Goal: Transaction & Acquisition: Download file/media

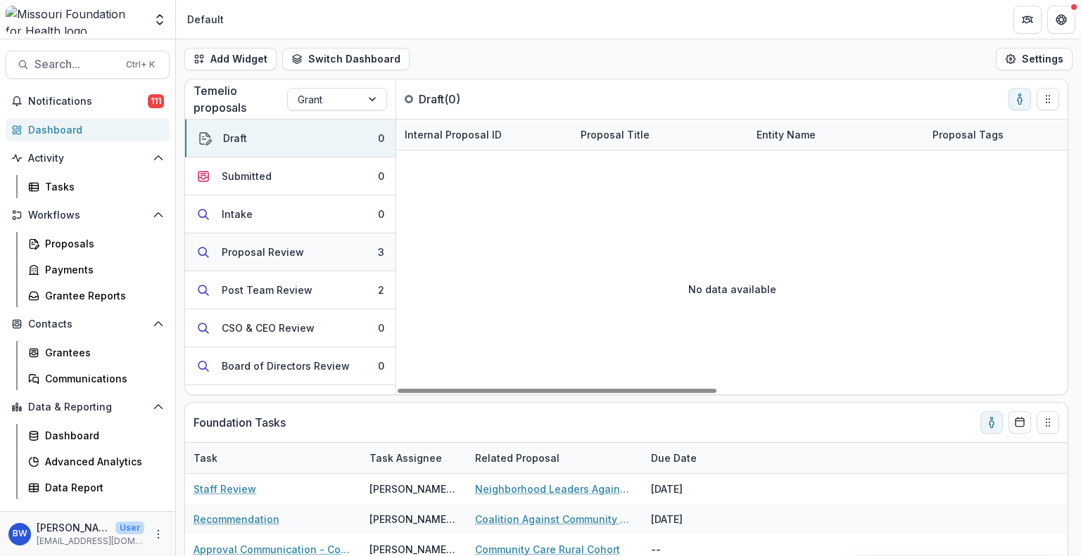
click at [295, 257] on div "Proposal Review" at bounding box center [263, 252] width 82 height 15
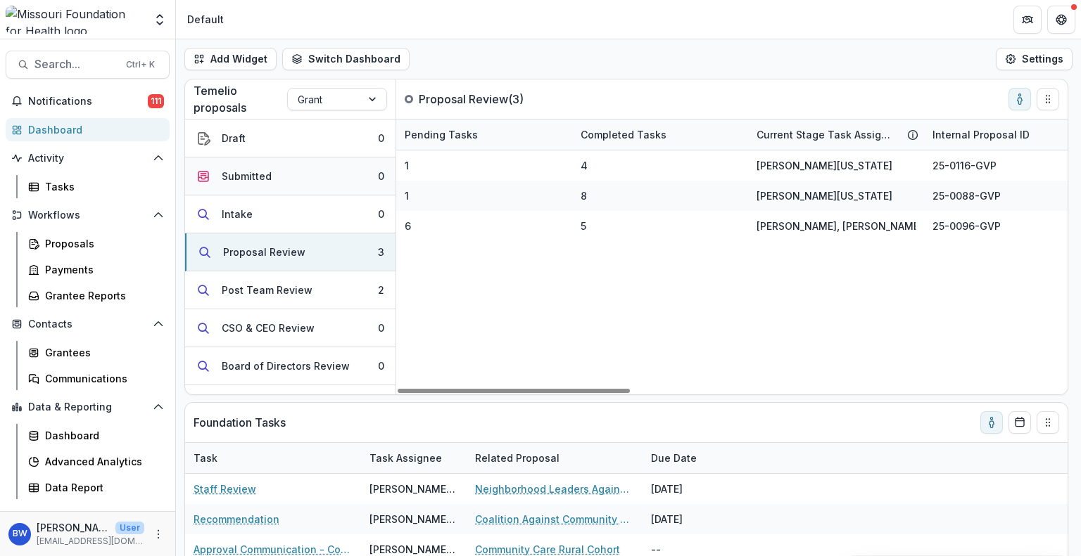
click at [275, 182] on button "Submitted 0" at bounding box center [290, 177] width 210 height 38
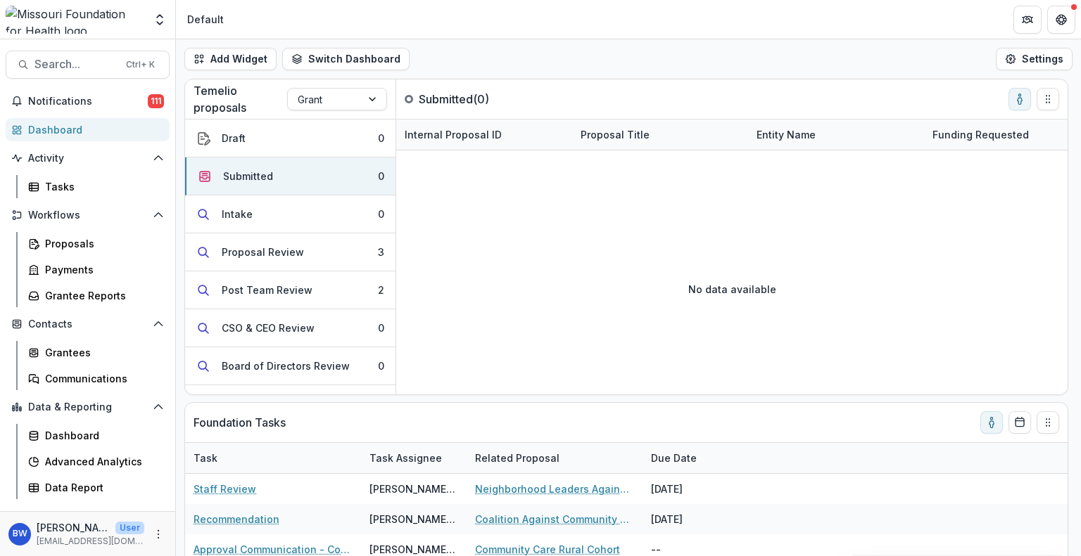
click at [94, 117] on div "Notifications 111 Dashboard Activity Tasks Workflows Proposals Payments Grantee…" at bounding box center [87, 300] width 175 height 421
click at [94, 127] on div "Dashboard" at bounding box center [93, 129] width 130 height 15
click at [338, 244] on button "Proposal Review 3" at bounding box center [290, 253] width 210 height 38
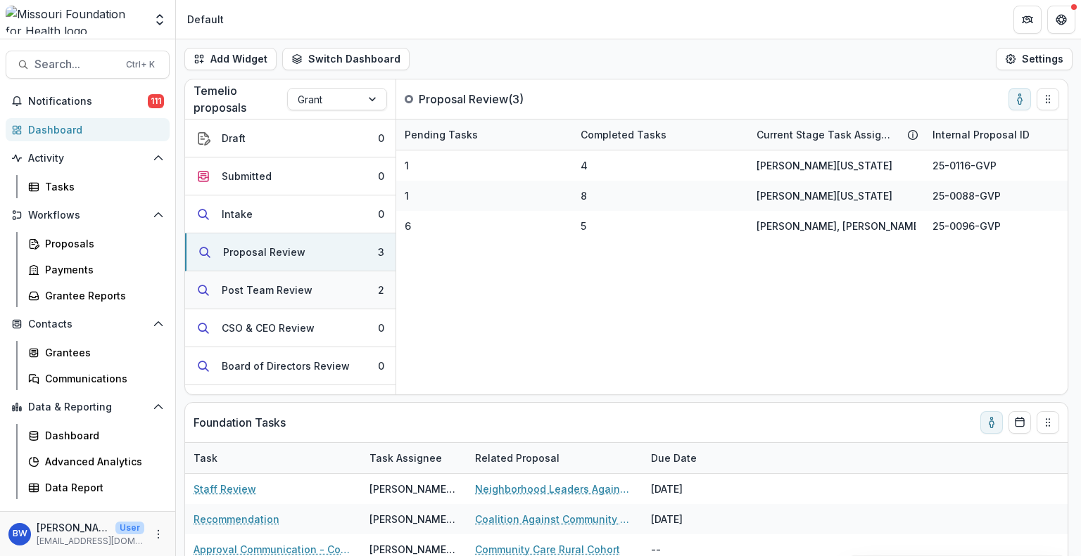
click at [346, 297] on button "Post Team Review 2" at bounding box center [290, 291] width 210 height 38
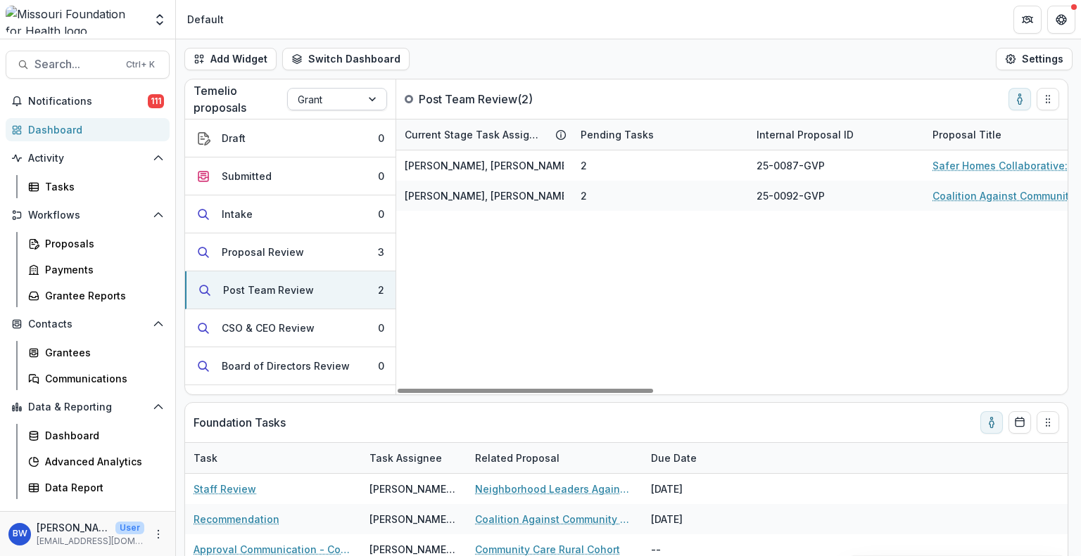
click at [370, 96] on div at bounding box center [373, 99] width 25 height 21
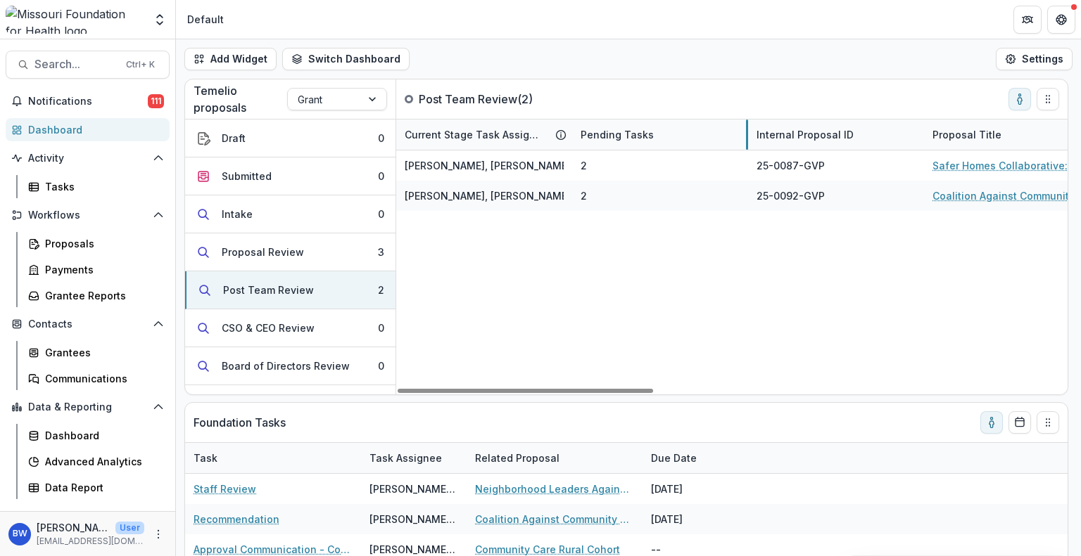
drag, startPoint x: 747, startPoint y: 135, endPoint x: 662, endPoint y: 144, distance: 85.5
drag, startPoint x: 747, startPoint y: 132, endPoint x: 677, endPoint y: 144, distance: 70.7
click at [244, 260] on button "Proposal Review 3" at bounding box center [290, 253] width 210 height 38
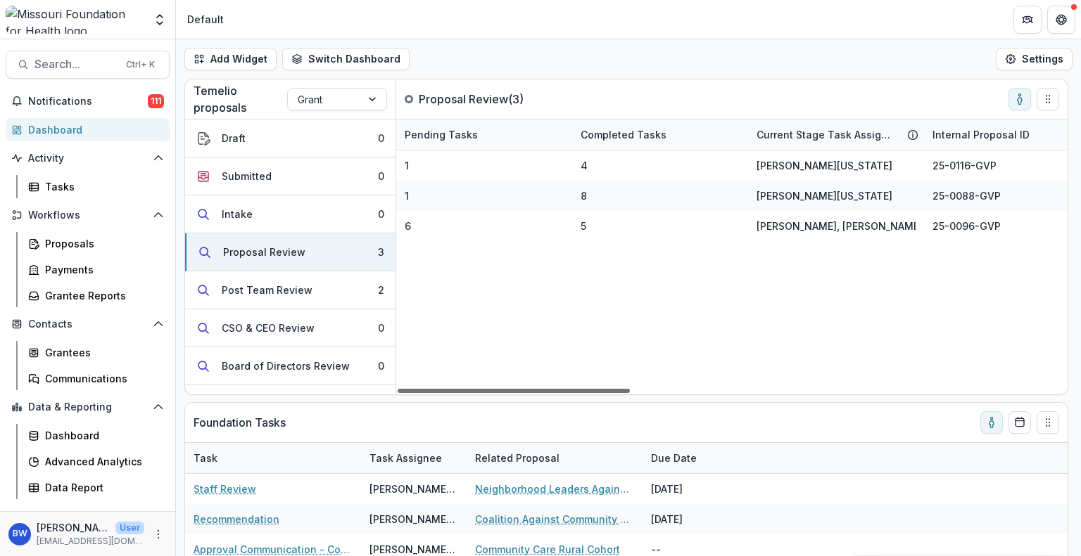
drag, startPoint x: 573, startPoint y: 392, endPoint x: 537, endPoint y: 385, distance: 36.6
click at [537, 389] on div at bounding box center [513, 391] width 232 height 4
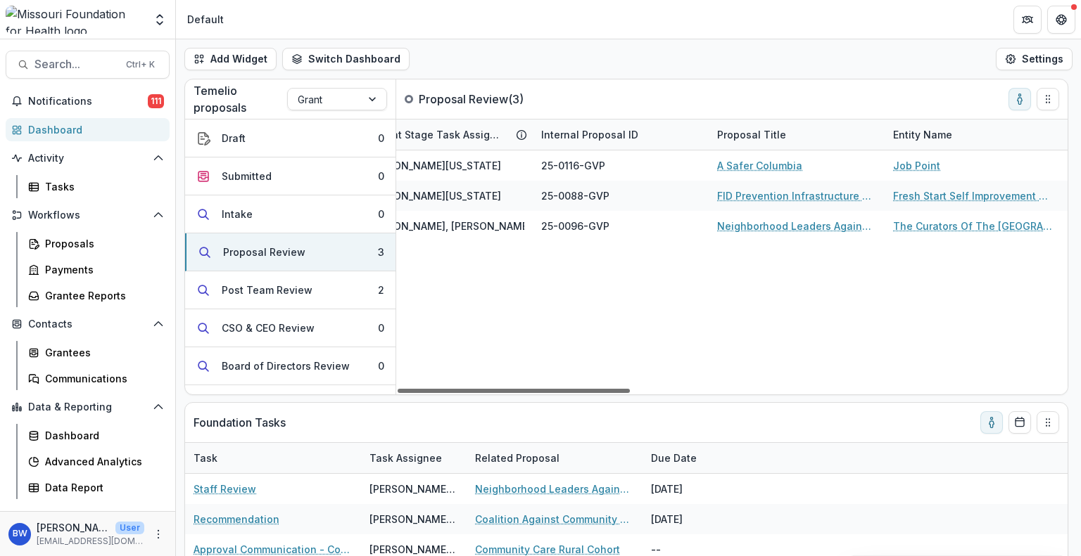
scroll to position [0, 411]
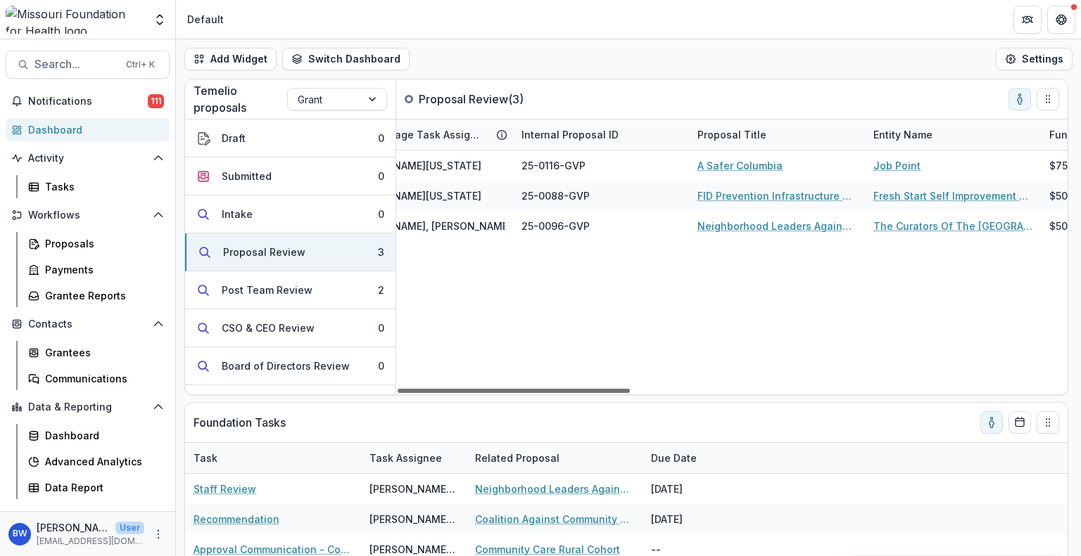
drag, startPoint x: 611, startPoint y: 388, endPoint x: 753, endPoint y: 412, distance: 144.1
click at [630, 393] on div at bounding box center [513, 391] width 232 height 4
click at [86, 191] on div "Tasks" at bounding box center [101, 186] width 113 height 15
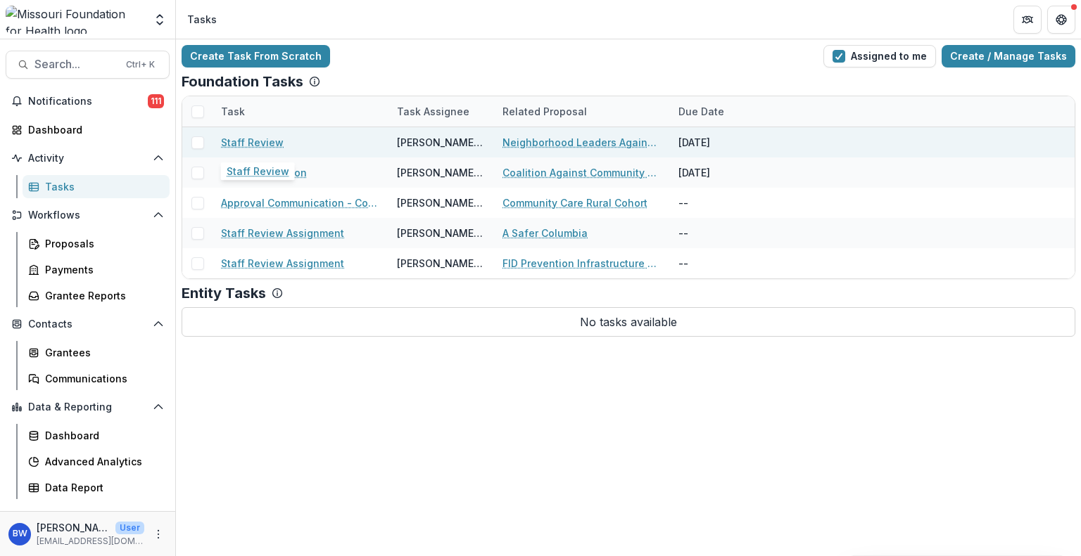
click at [262, 144] on link "Staff Review" at bounding box center [252, 142] width 63 height 15
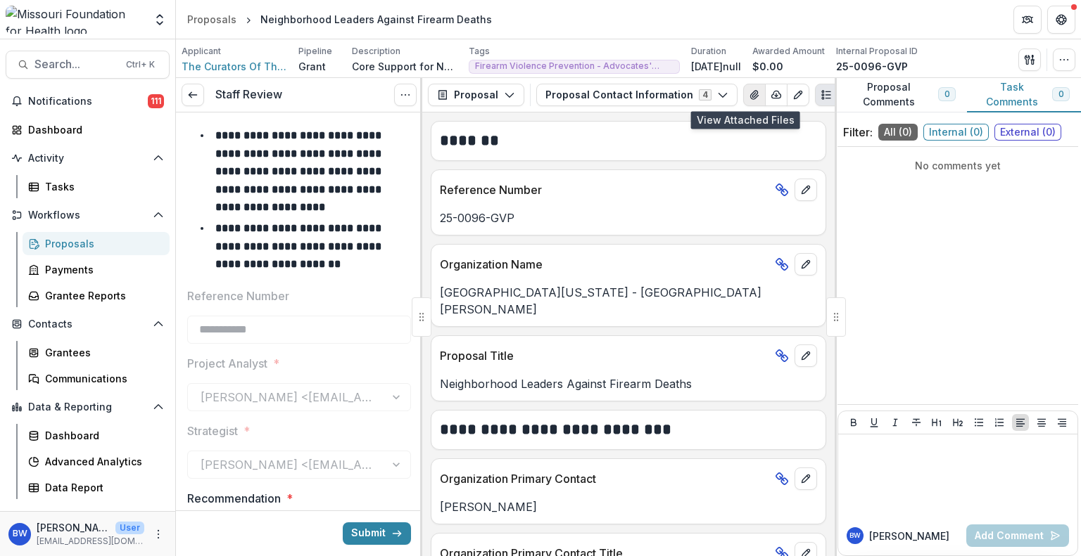
click at [748, 92] on icon "View Attached Files" at bounding box center [753, 94] width 11 height 11
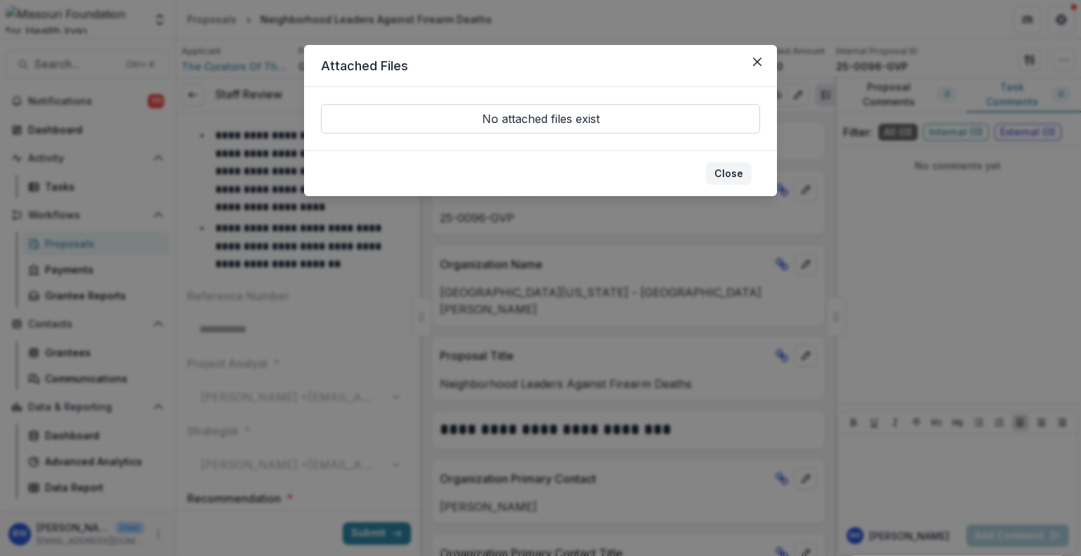
click at [726, 177] on button "Close" at bounding box center [729, 173] width 46 height 23
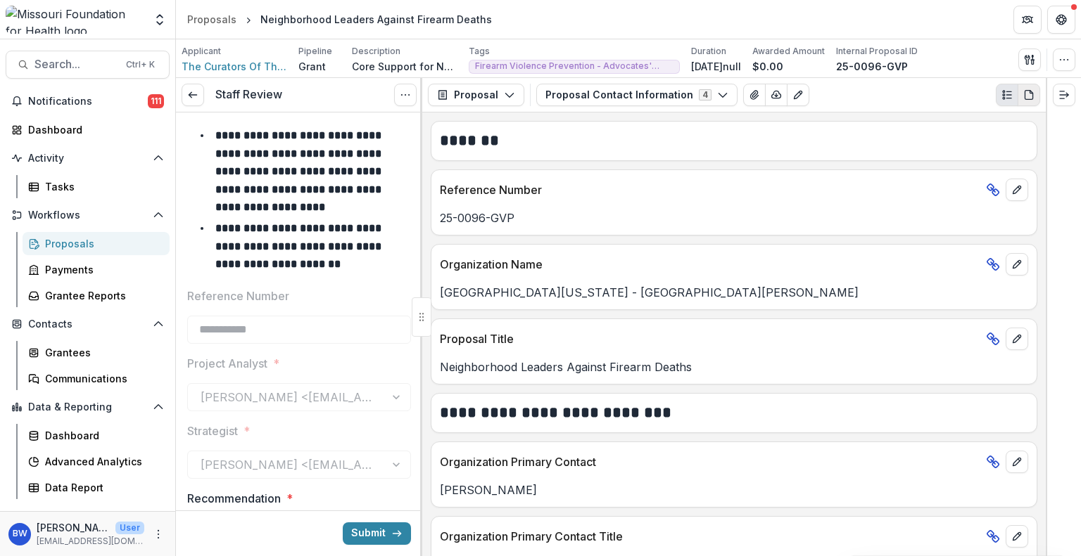
click at [1029, 96] on icon "PDF view" at bounding box center [1028, 94] width 11 height 11
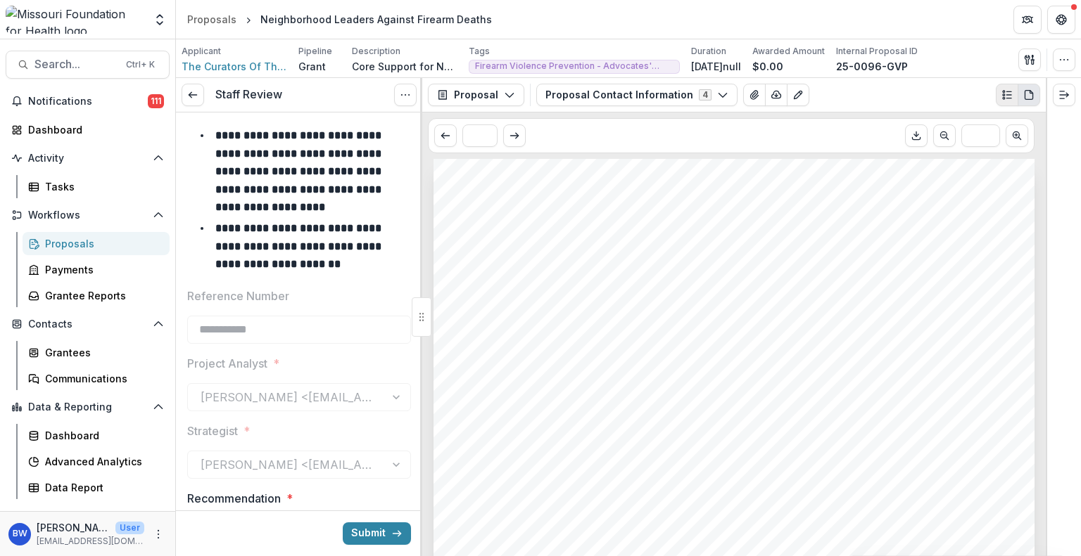
click at [1010, 95] on line "Plaintext view" at bounding box center [1008, 95] width 5 height 0
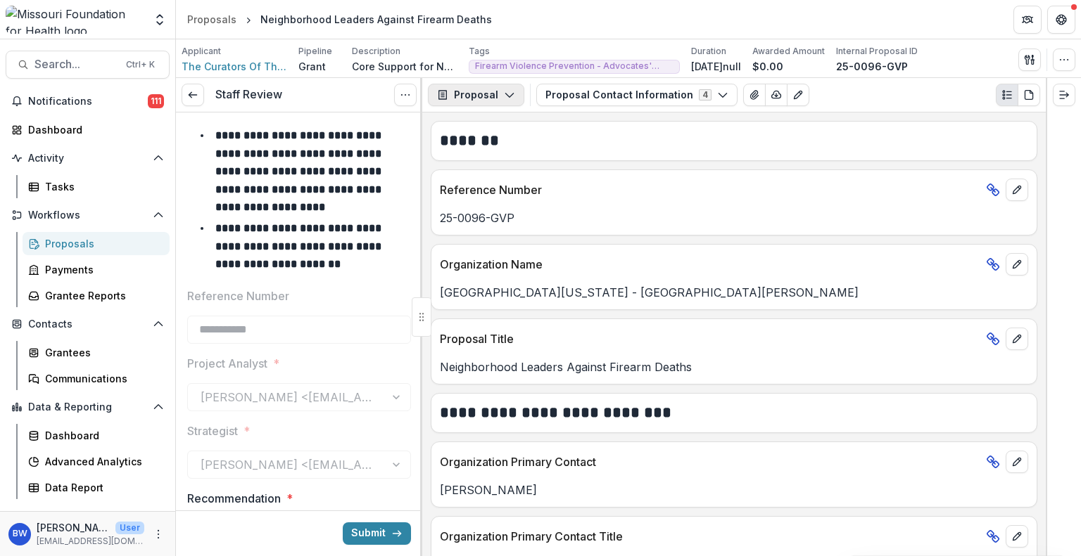
click at [504, 91] on icon "button" at bounding box center [509, 94] width 11 height 11
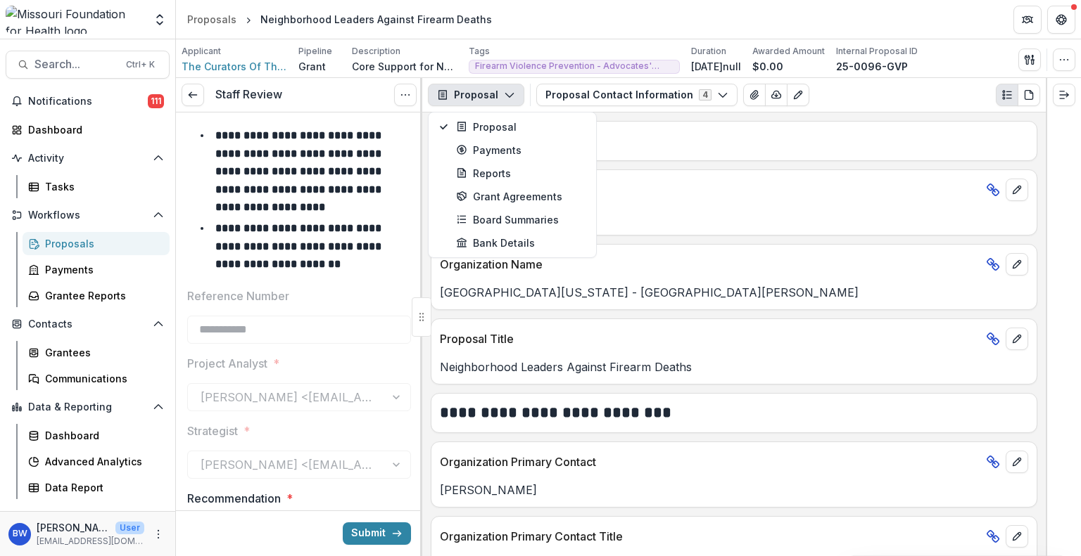
click at [504, 91] on icon "button" at bounding box center [509, 94] width 11 height 11
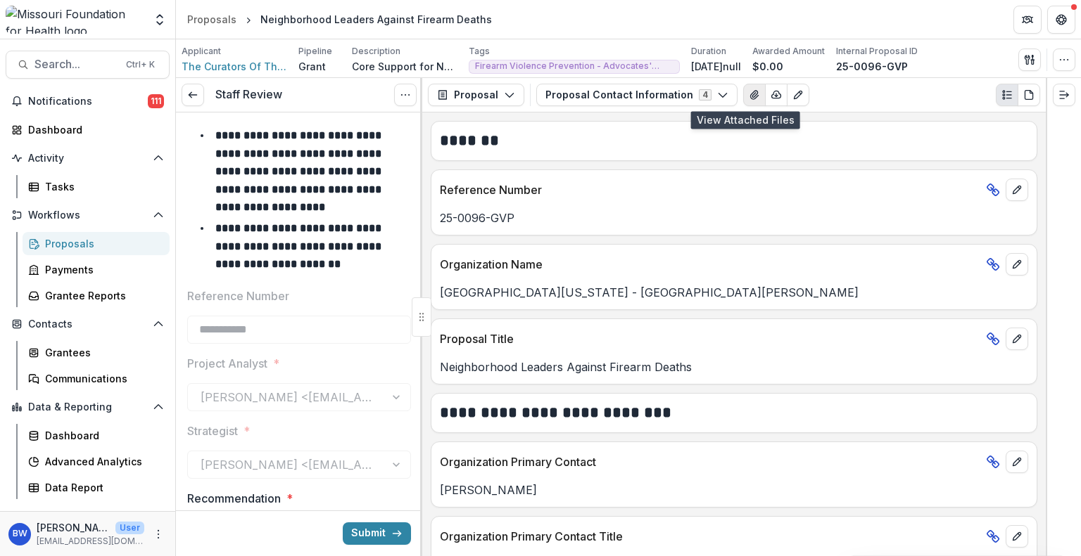
click at [743, 89] on button "View Attached Files" at bounding box center [754, 95] width 23 height 23
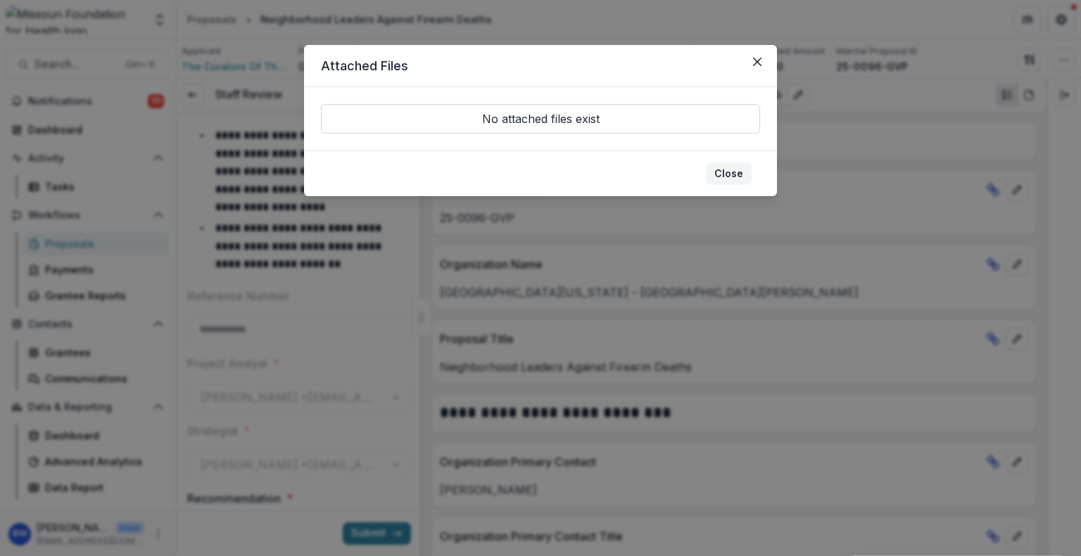
click at [732, 169] on button "Close" at bounding box center [729, 173] width 46 height 23
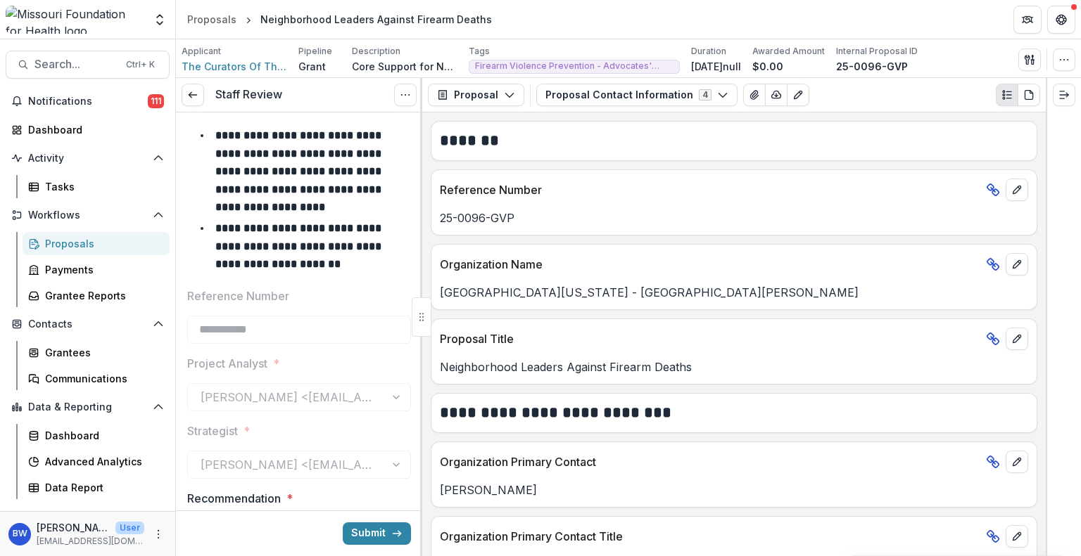
click at [79, 173] on div "Activity Tasks" at bounding box center [87, 172] width 175 height 51
click at [82, 190] on div "Tasks" at bounding box center [101, 186] width 113 height 15
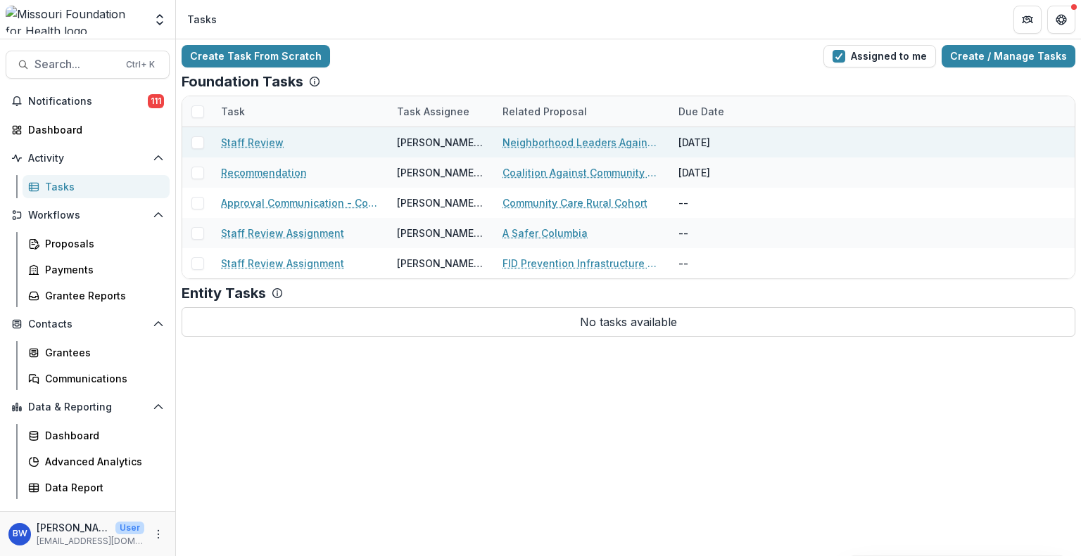
click at [587, 144] on link "Neighborhood Leaders Against Firearm Deaths" at bounding box center [581, 142] width 159 height 15
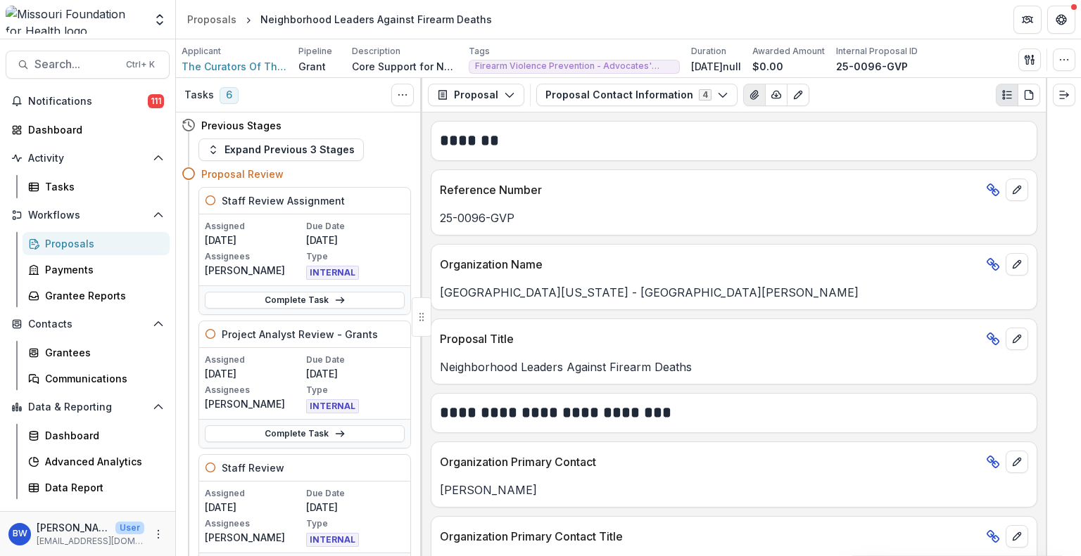
click at [748, 95] on icon "View Attached Files" at bounding box center [753, 94] width 11 height 11
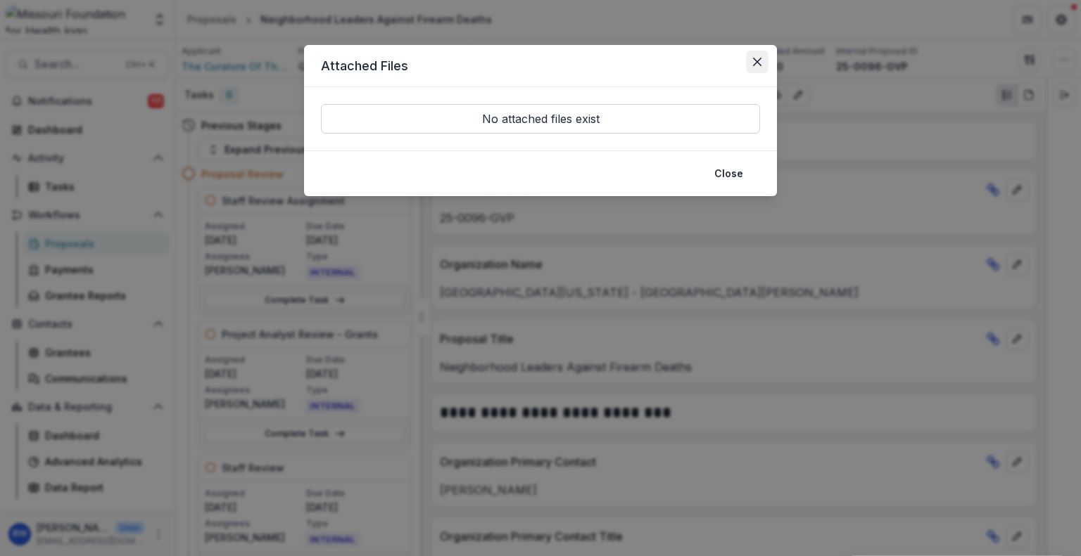
click at [754, 64] on icon "Close" at bounding box center [757, 62] width 8 height 8
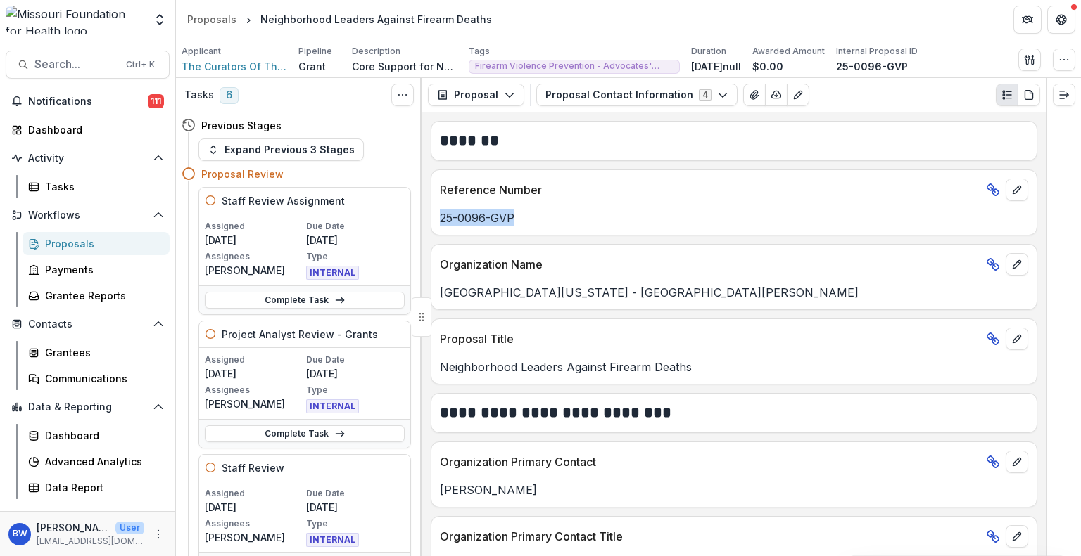
drag, startPoint x: 521, startPoint y: 215, endPoint x: 436, endPoint y: 203, distance: 85.3
click at [436, 203] on div "25-0096-GVP" at bounding box center [733, 213] width 605 height 25
copy p "25-0096-GVP"
click at [514, 96] on button "Proposal" at bounding box center [476, 95] width 96 height 23
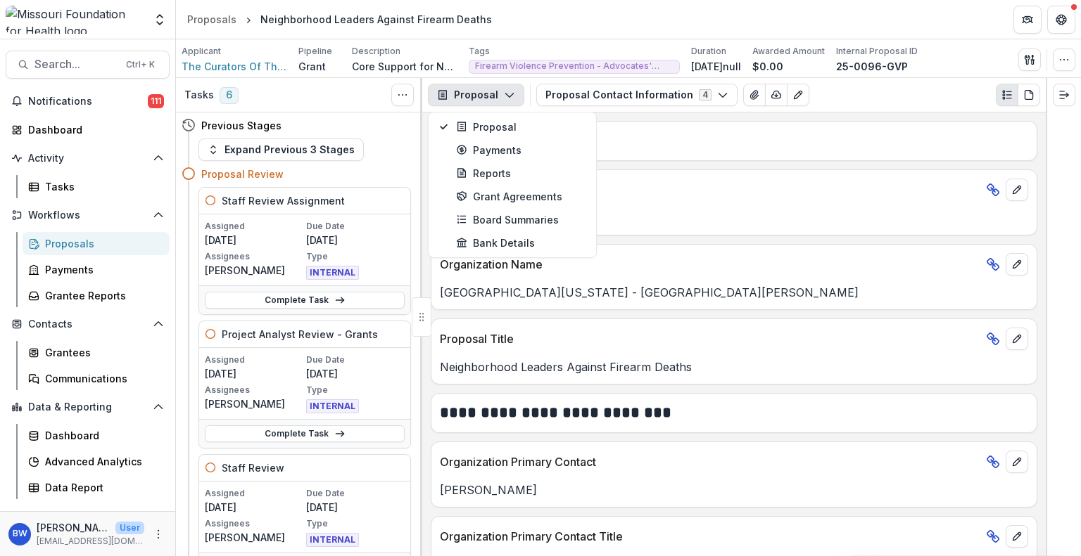
click at [514, 96] on button "Proposal" at bounding box center [476, 95] width 96 height 23
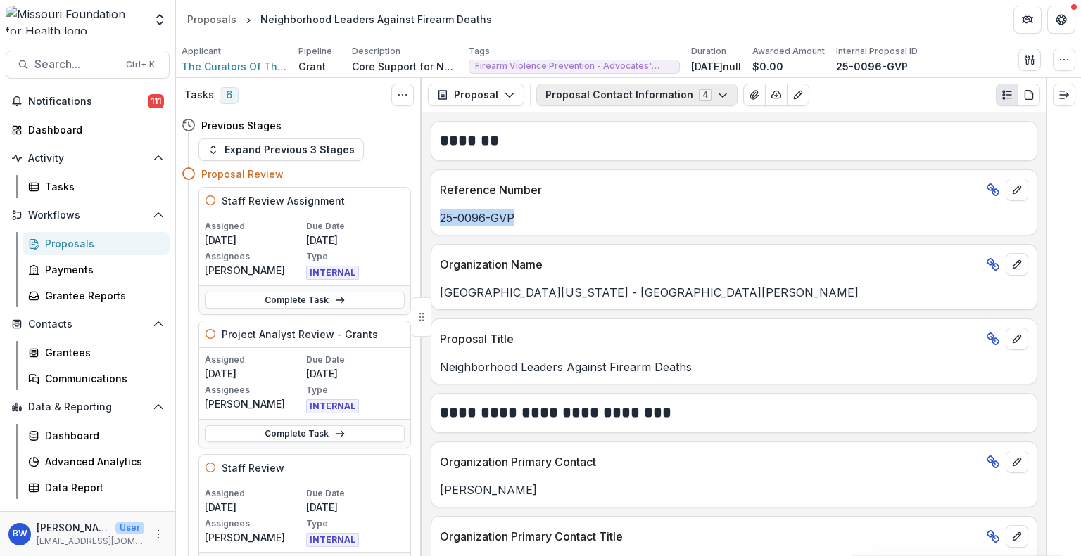
click at [717, 94] on icon "button" at bounding box center [722, 94] width 11 height 11
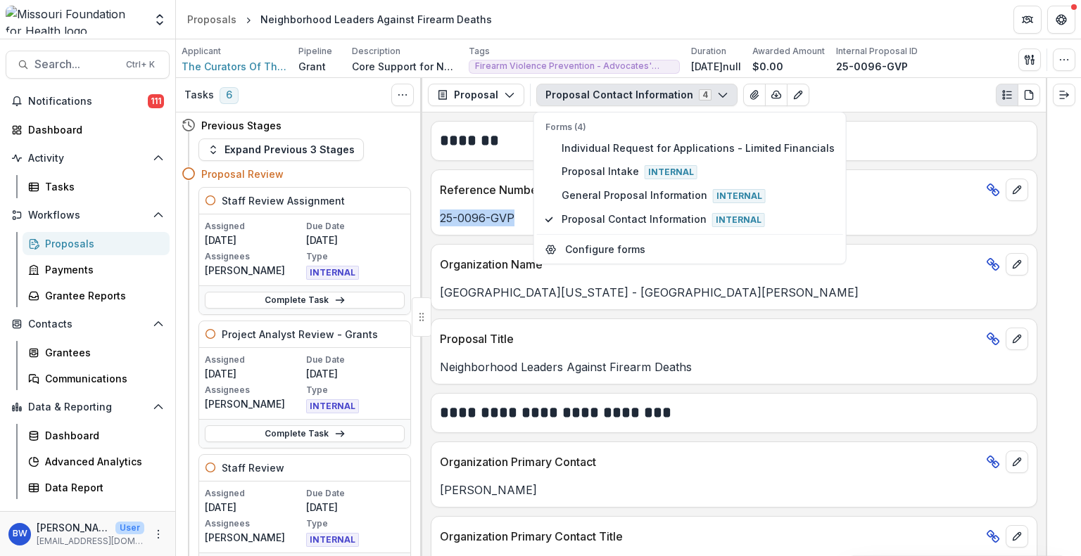
click at [717, 94] on icon "button" at bounding box center [722, 94] width 11 height 11
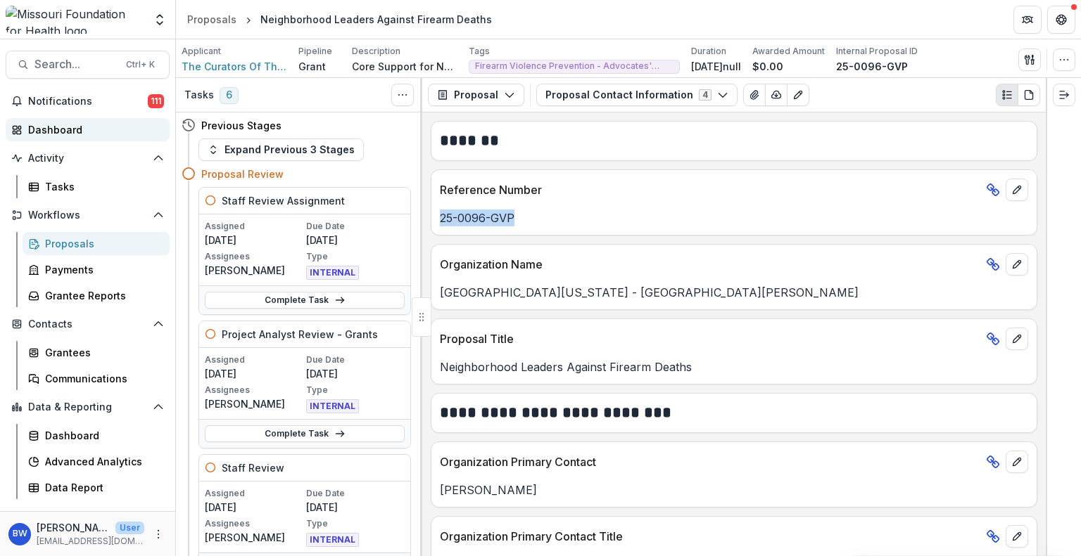
click at [73, 133] on div "Dashboard" at bounding box center [93, 129] width 130 height 15
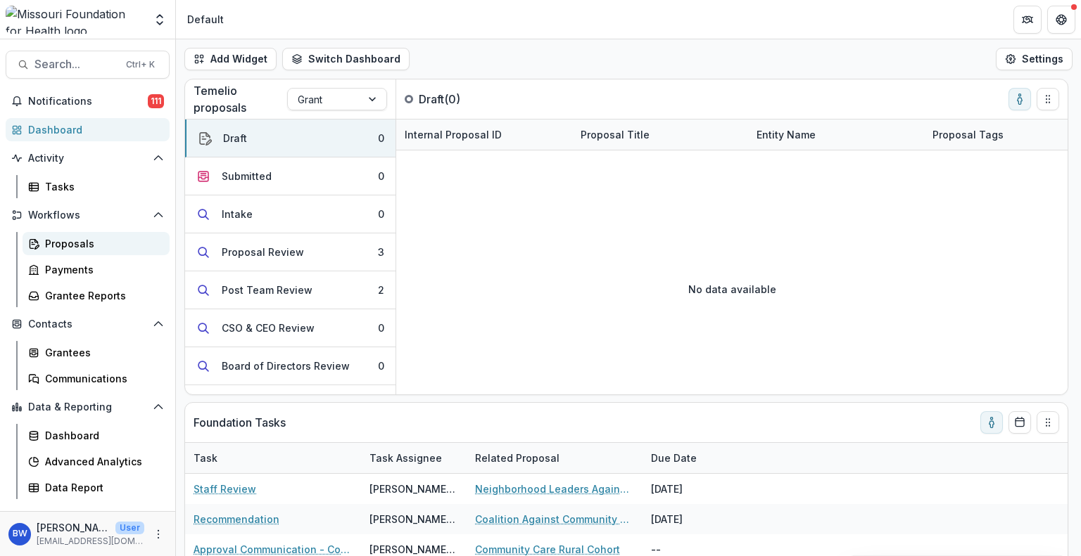
click at [106, 249] on div "Proposals" at bounding box center [101, 243] width 113 height 15
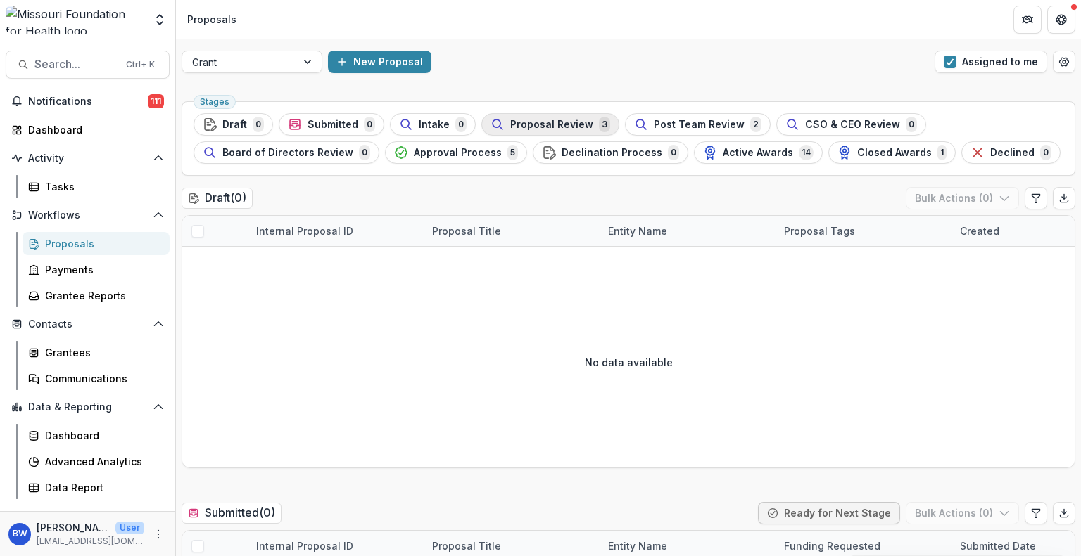
click at [549, 120] on span "Proposal Review" at bounding box center [551, 125] width 83 height 12
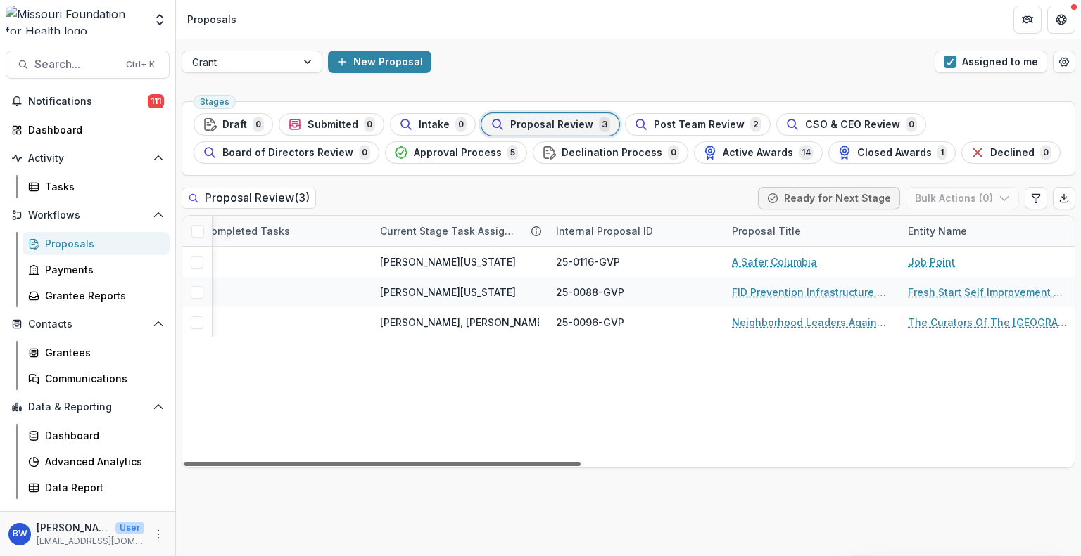
scroll to position [0, 367]
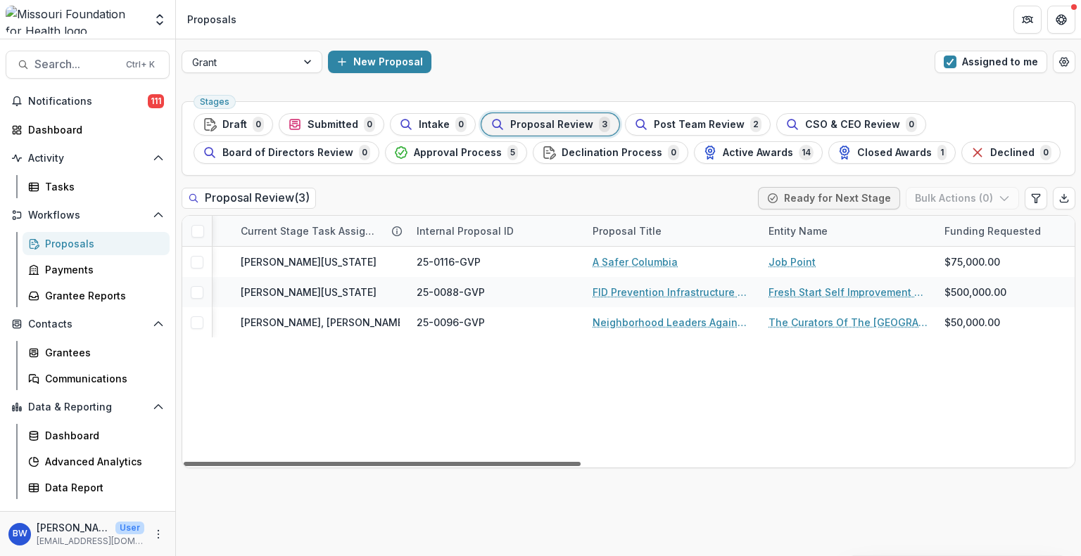
drag, startPoint x: 571, startPoint y: 462, endPoint x: 734, endPoint y: 452, distance: 163.5
click at [580, 462] on div at bounding box center [382, 464] width 397 height 4
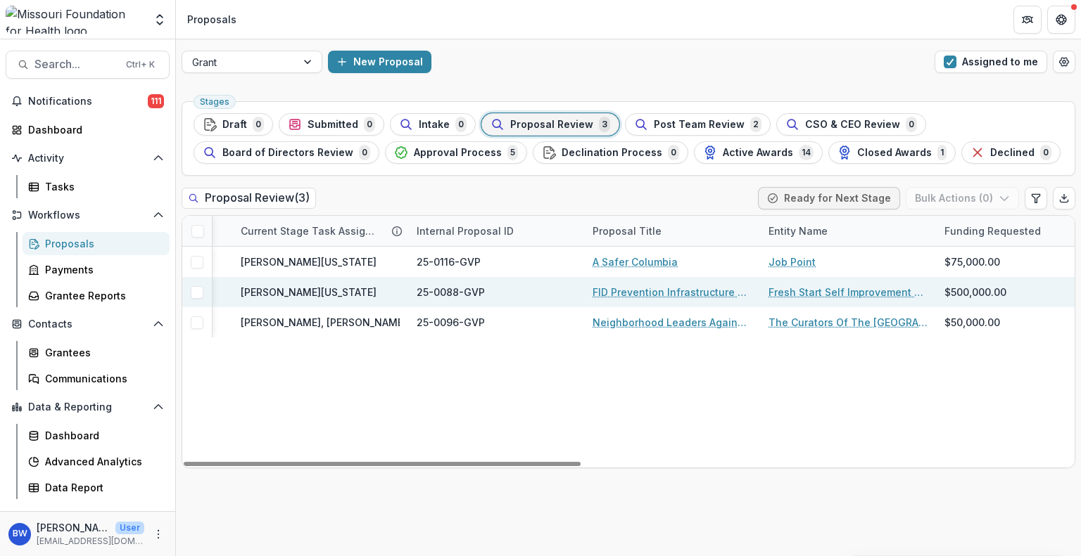
click at [688, 295] on link "FID Prevention Infrastructure and Support Grants" at bounding box center [671, 292] width 159 height 15
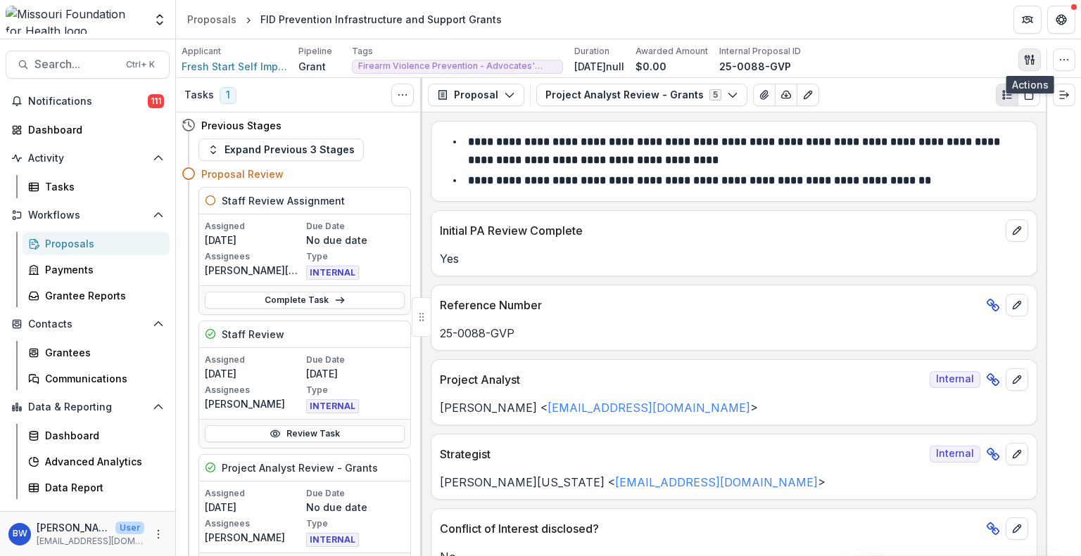
click at [1025, 58] on icon "button" at bounding box center [1026, 59] width 5 height 9
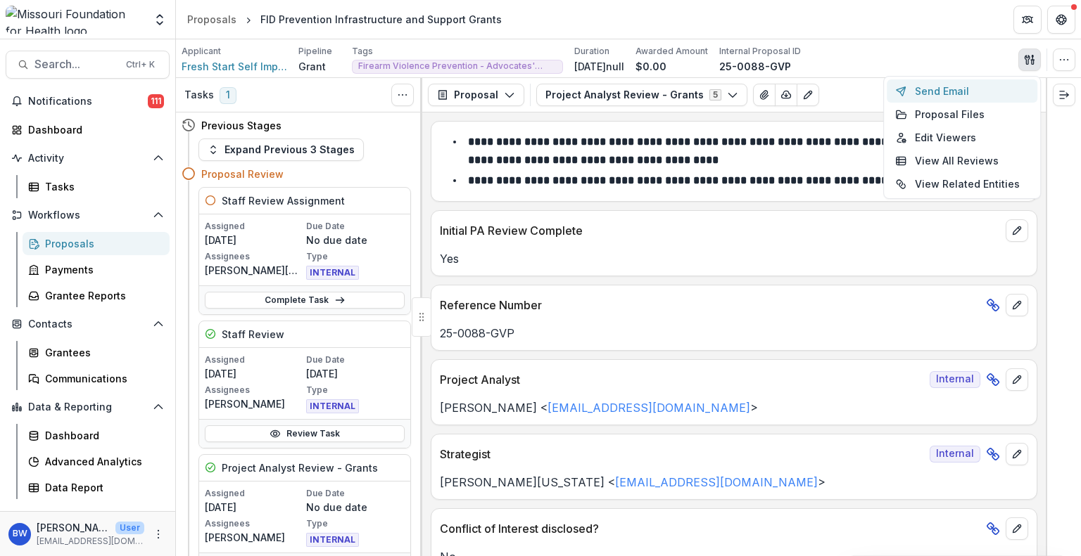
click at [1002, 90] on button "Send Email" at bounding box center [961, 90] width 151 height 23
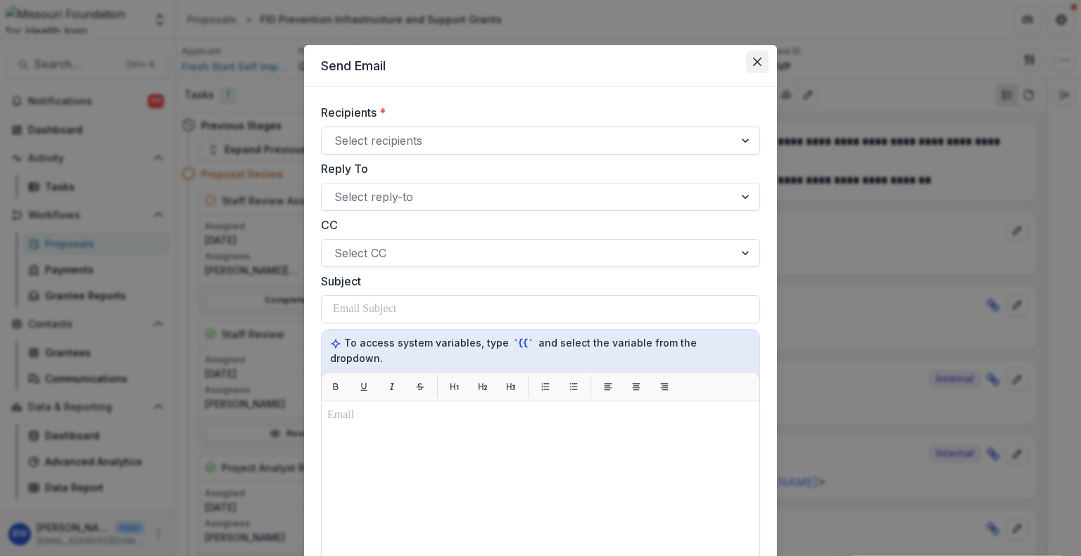
click at [758, 64] on icon "Close" at bounding box center [757, 62] width 8 height 8
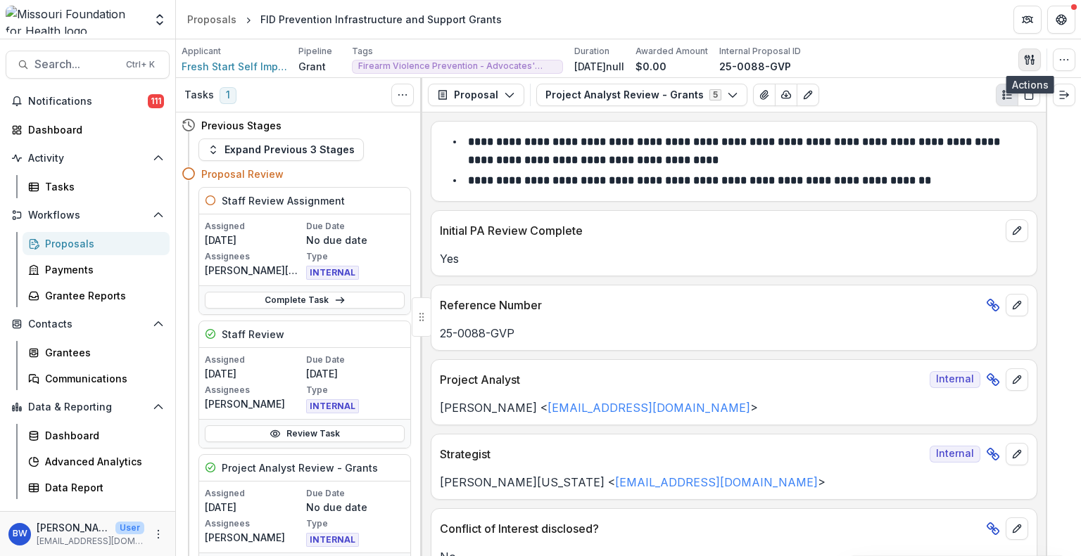
click at [1023, 56] on button "button" at bounding box center [1029, 60] width 23 height 23
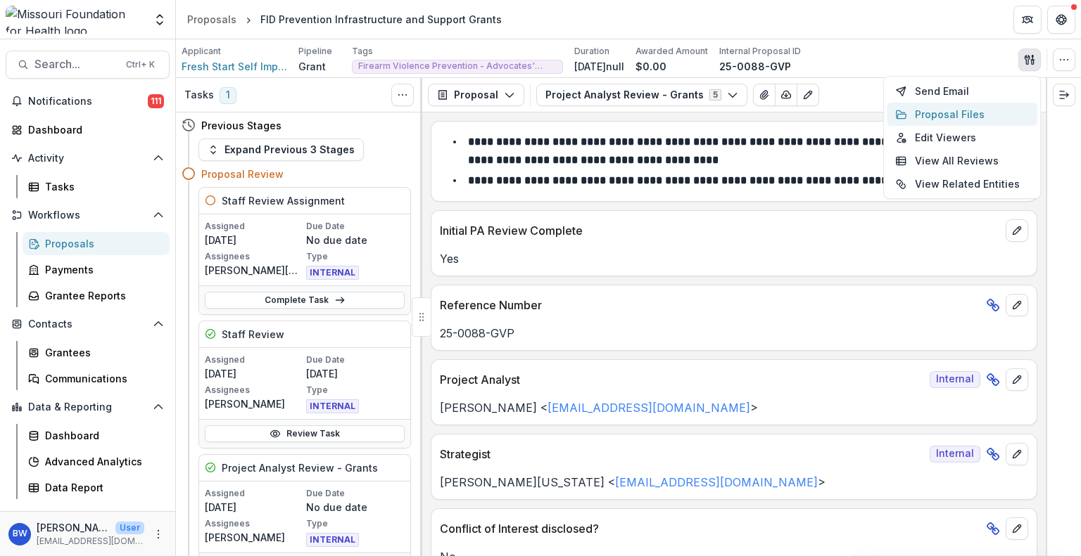
click at [949, 112] on button "Proposal Files" at bounding box center [961, 114] width 151 height 23
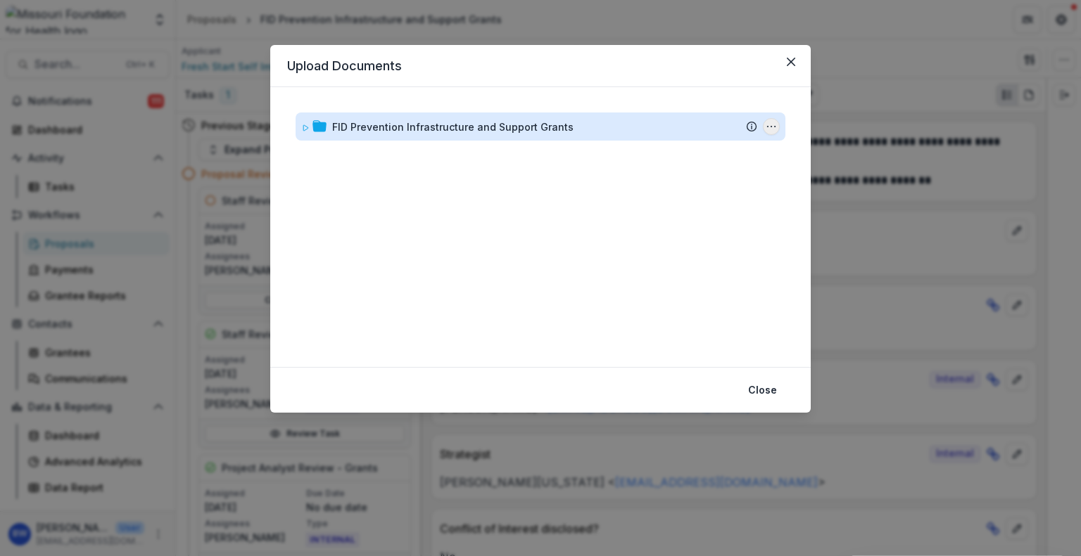
click at [774, 127] on icon "FID Prevention Infrastructure and Support Grants Options" at bounding box center [770, 126] width 11 height 11
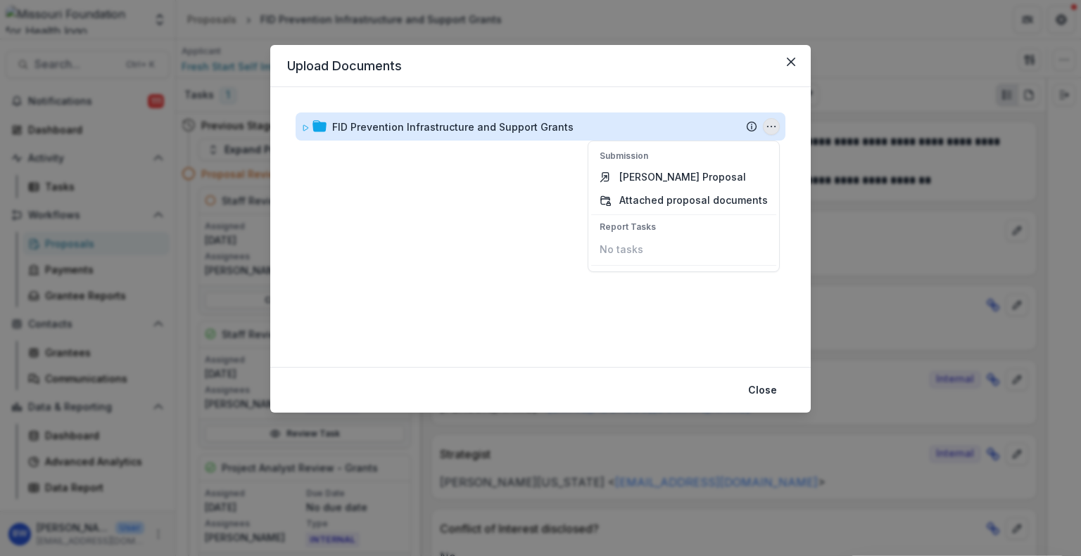
click at [774, 127] on icon "FID Prevention Infrastructure and Support Grants Options" at bounding box center [770, 126] width 11 height 11
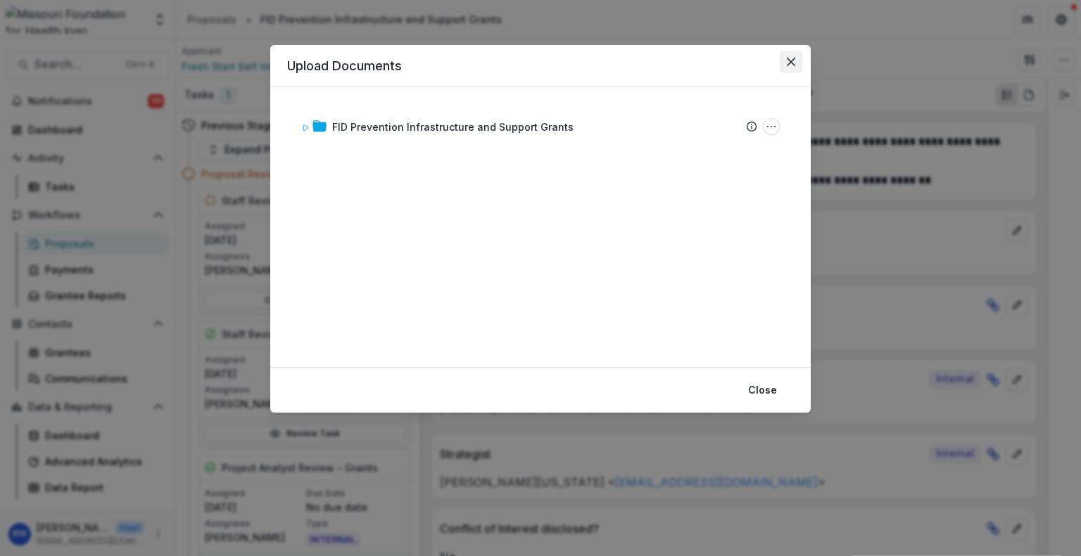
click at [795, 64] on button "Close" at bounding box center [790, 62] width 23 height 23
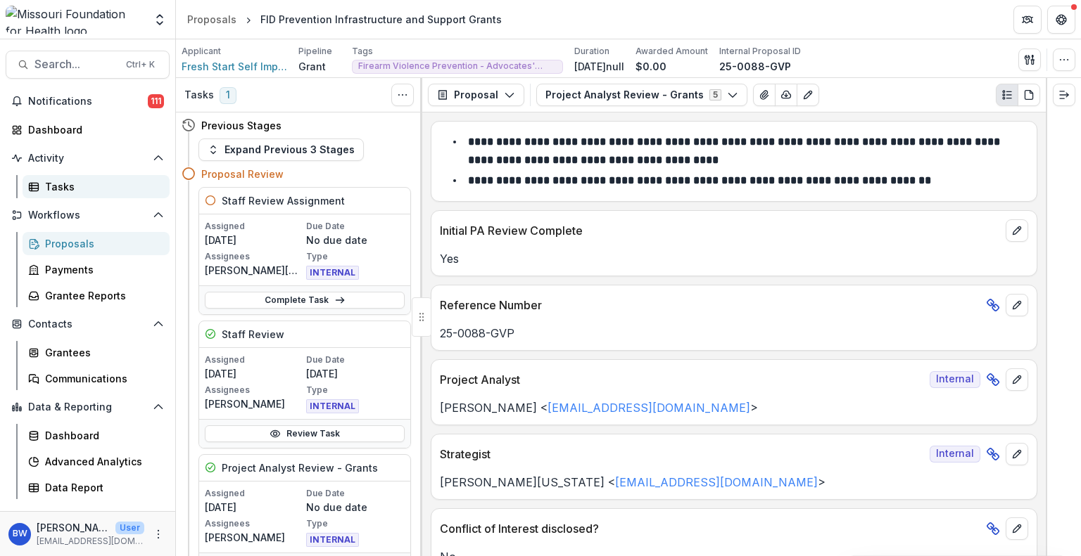
click at [96, 191] on div "Tasks" at bounding box center [101, 186] width 113 height 15
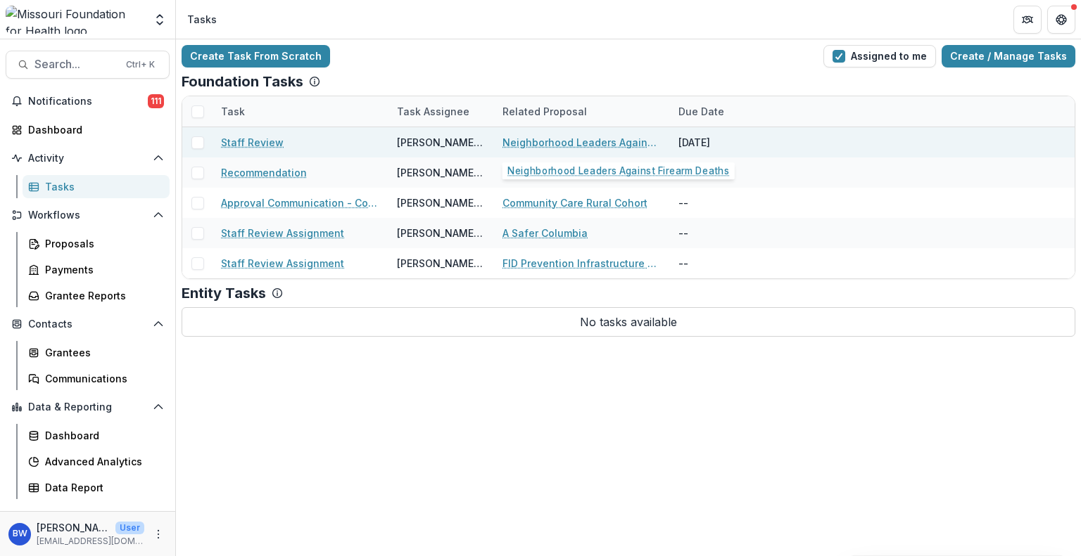
click at [529, 143] on link "Neighborhood Leaders Against Firearm Deaths" at bounding box center [581, 142] width 159 height 15
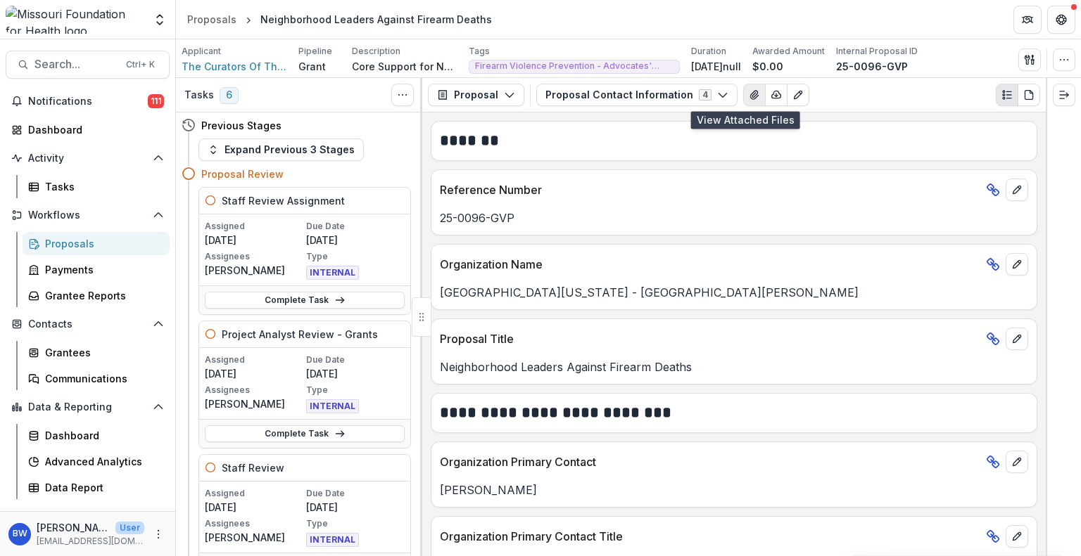
click at [748, 96] on icon "View Attached Files" at bounding box center [753, 94] width 11 height 11
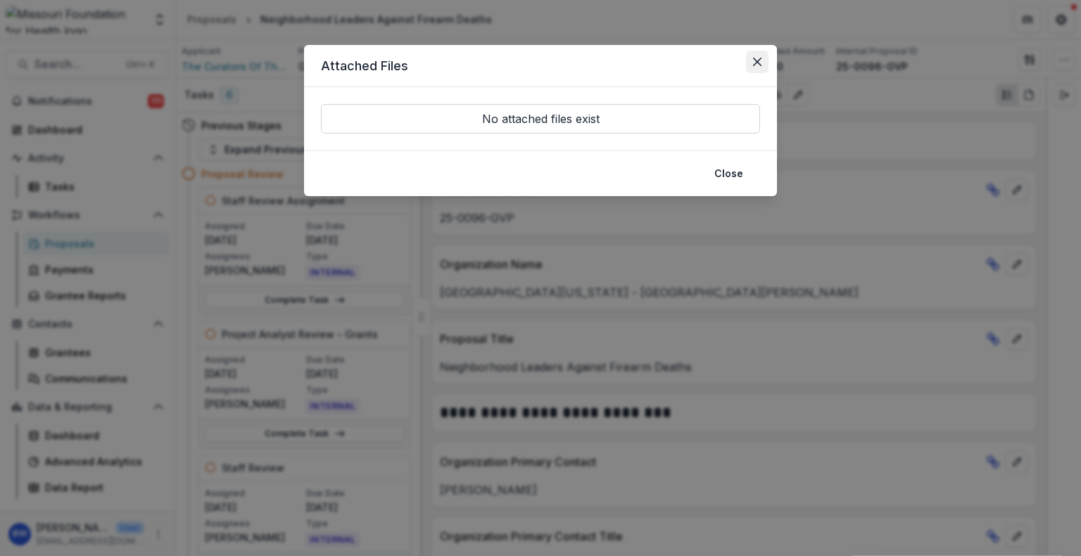
click at [753, 61] on button "Close" at bounding box center [757, 62] width 23 height 23
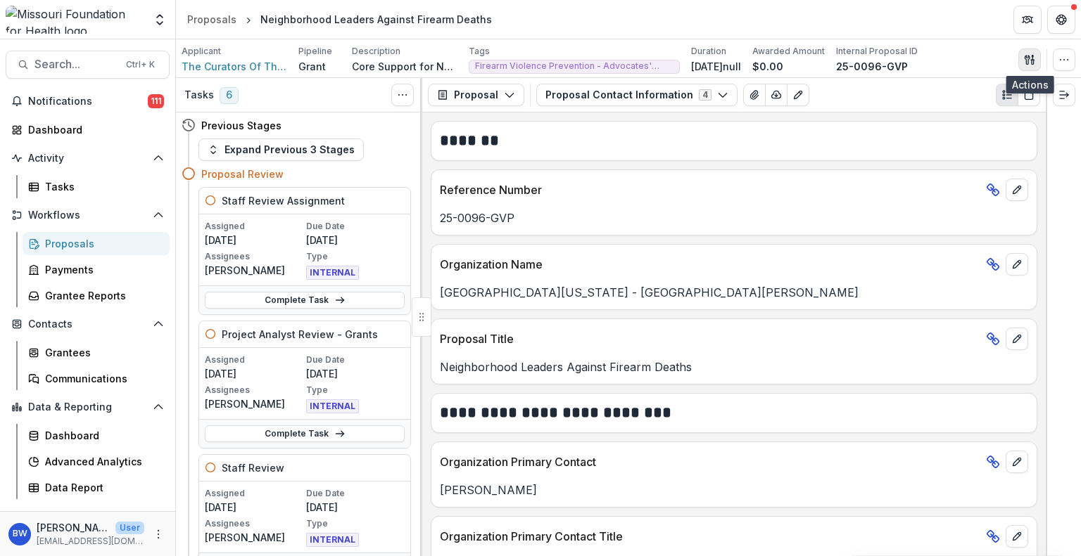
click at [1027, 56] on icon "button" at bounding box center [1026, 59] width 5 height 9
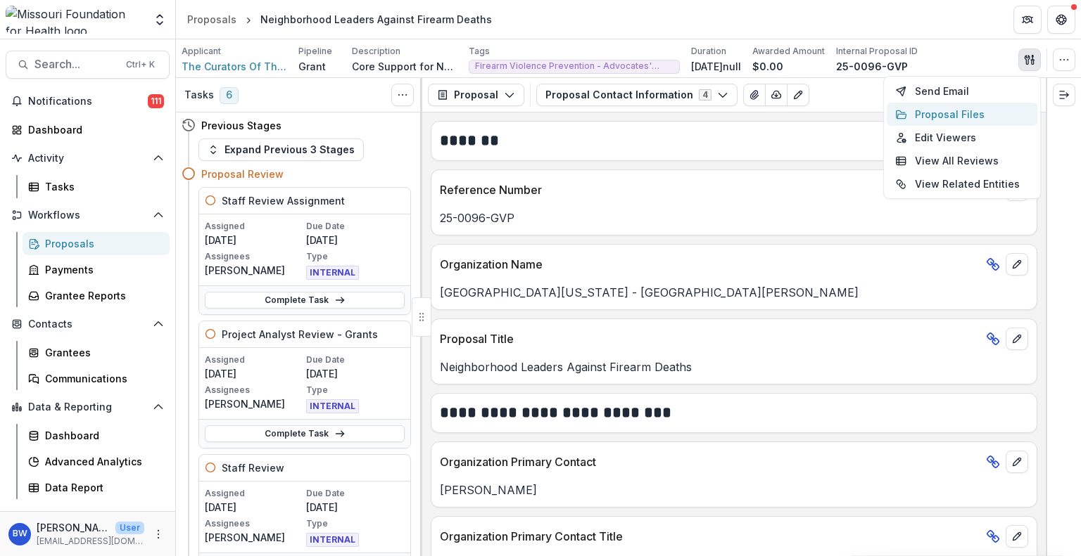
click at [993, 112] on button "Proposal Files" at bounding box center [961, 114] width 151 height 23
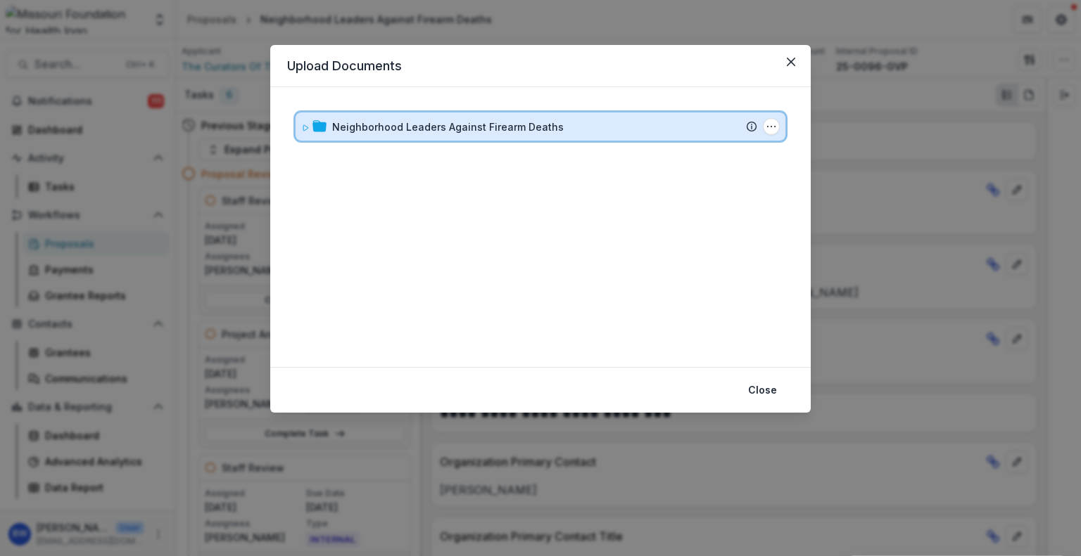
click at [654, 125] on div "Neighborhood Leaders Against Firearm Deaths" at bounding box center [544, 127] width 425 height 15
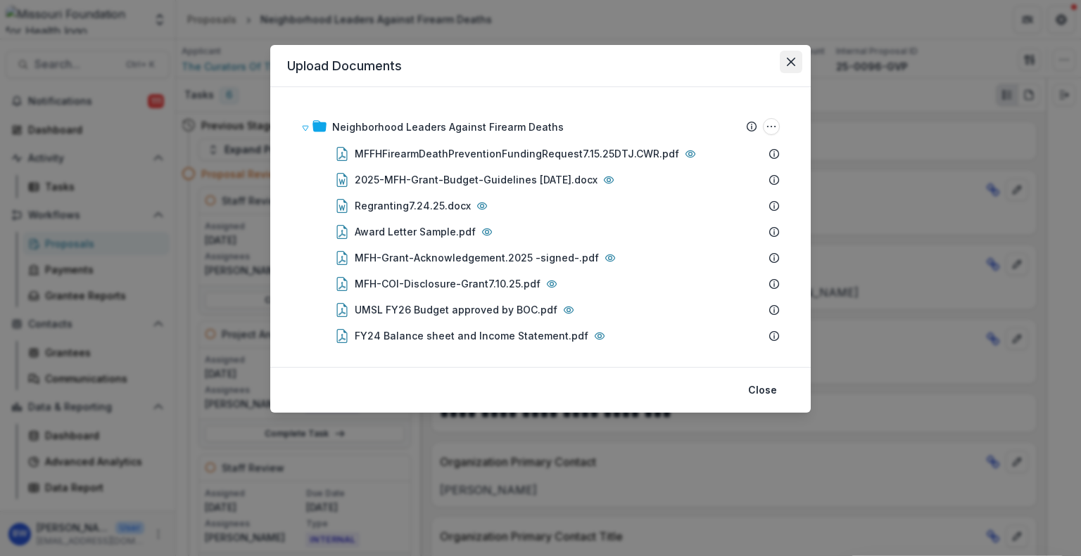
click at [791, 62] on icon "Close" at bounding box center [790, 62] width 8 height 8
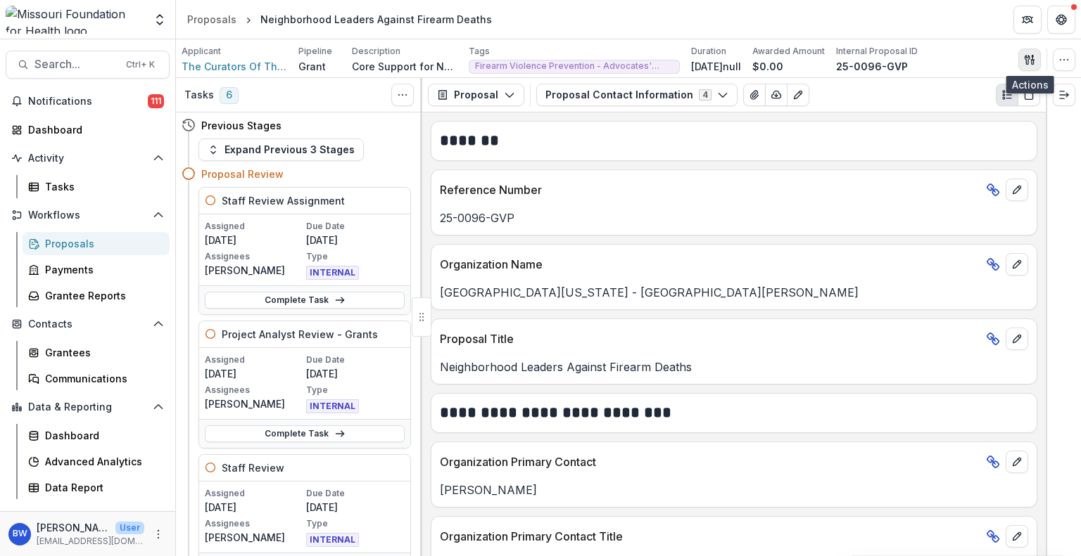
click at [1023, 49] on button "button" at bounding box center [1029, 60] width 23 height 23
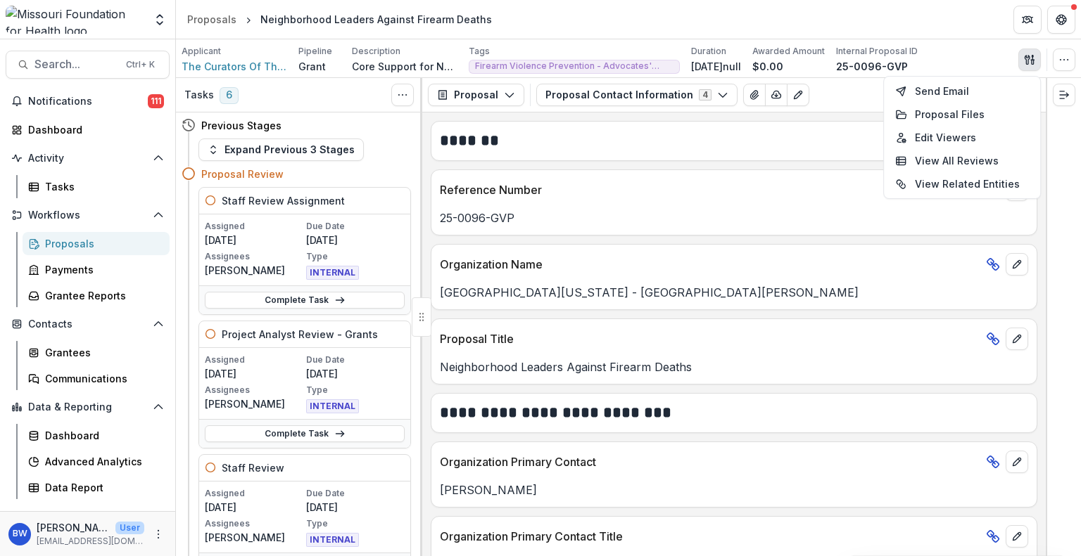
click at [81, 250] on div "Proposals" at bounding box center [101, 243] width 113 height 15
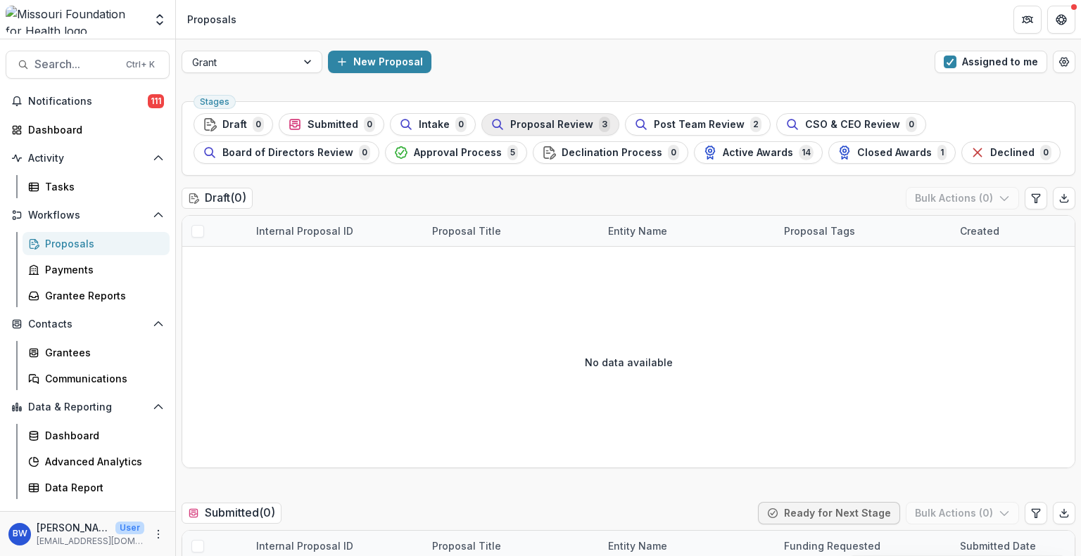
click at [560, 123] on span "Proposal Review" at bounding box center [551, 125] width 83 height 12
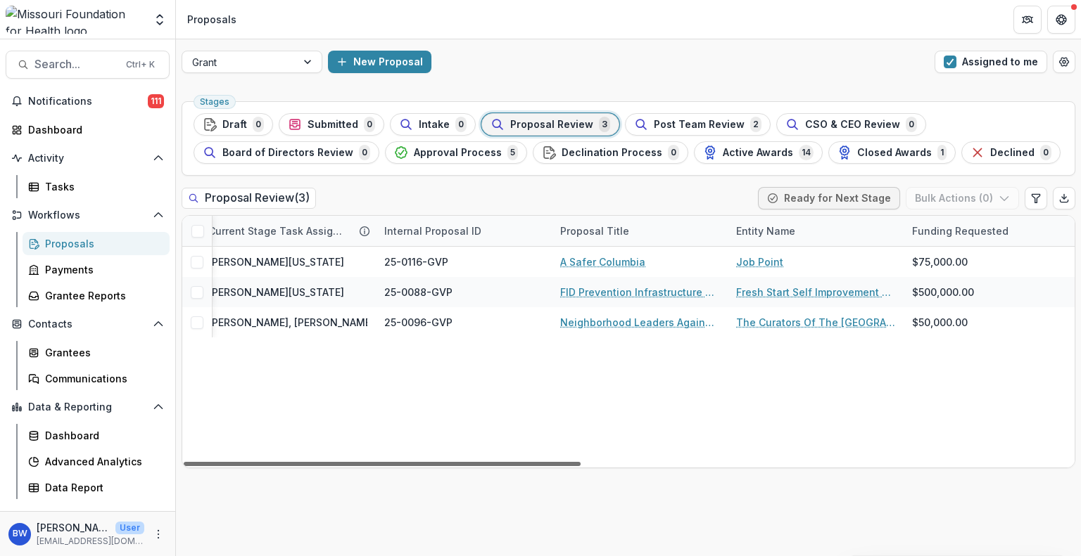
scroll to position [0, 406]
drag, startPoint x: 549, startPoint y: 465, endPoint x: 729, endPoint y: 470, distance: 180.2
click at [580, 466] on div at bounding box center [382, 464] width 397 height 4
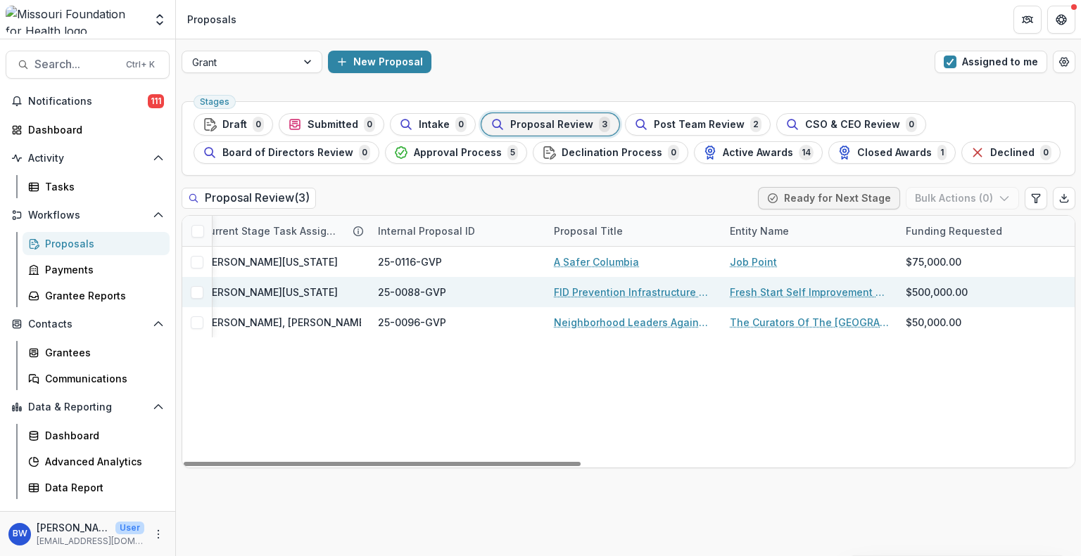
click at [635, 286] on link "FID Prevention Infrastructure and Support Grants" at bounding box center [633, 292] width 159 height 15
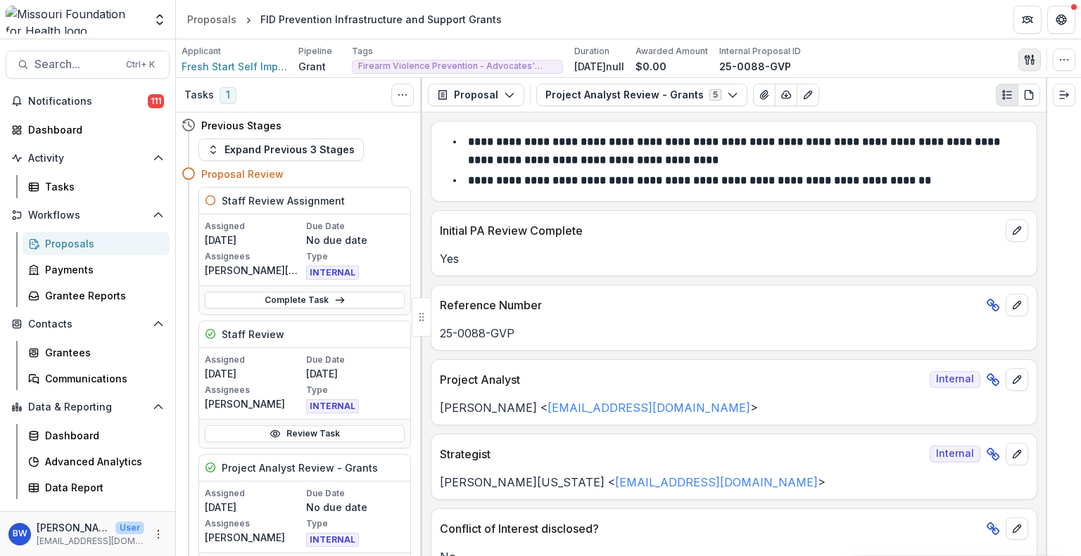
click at [1033, 61] on icon "button" at bounding box center [1029, 59] width 11 height 11
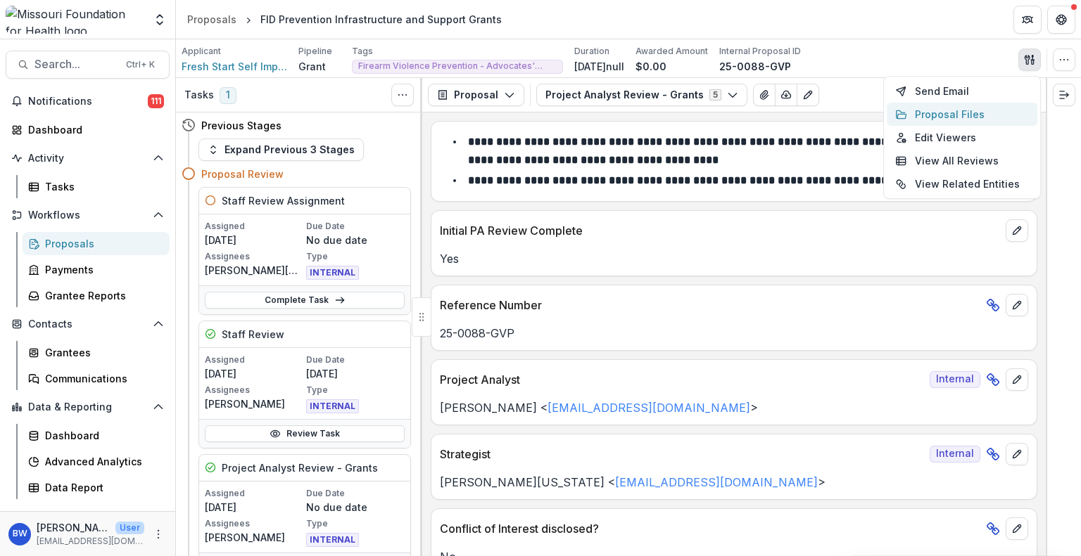
click at [953, 111] on button "Proposal Files" at bounding box center [961, 114] width 151 height 23
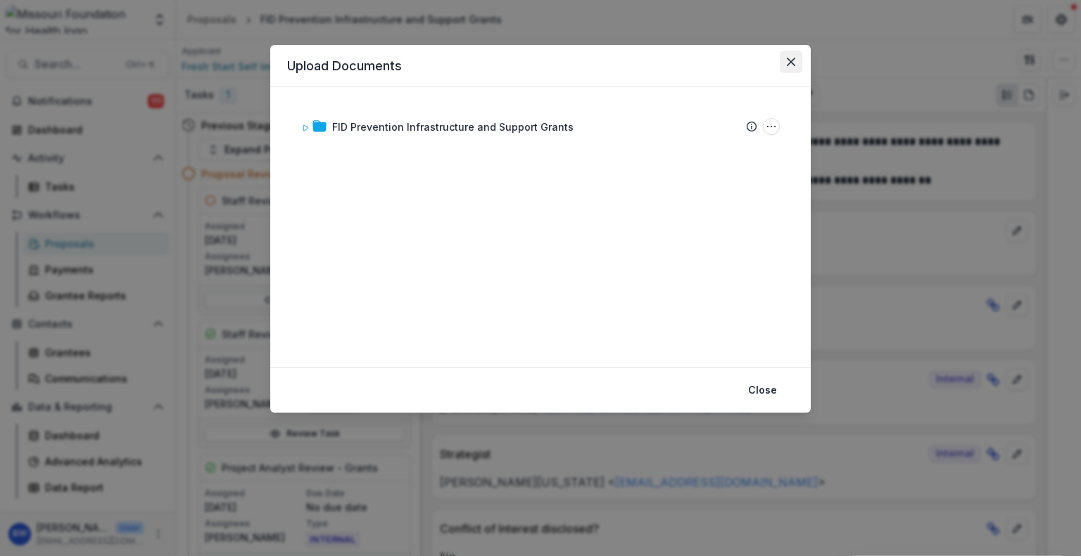
click at [793, 64] on icon "Close" at bounding box center [790, 62] width 8 height 8
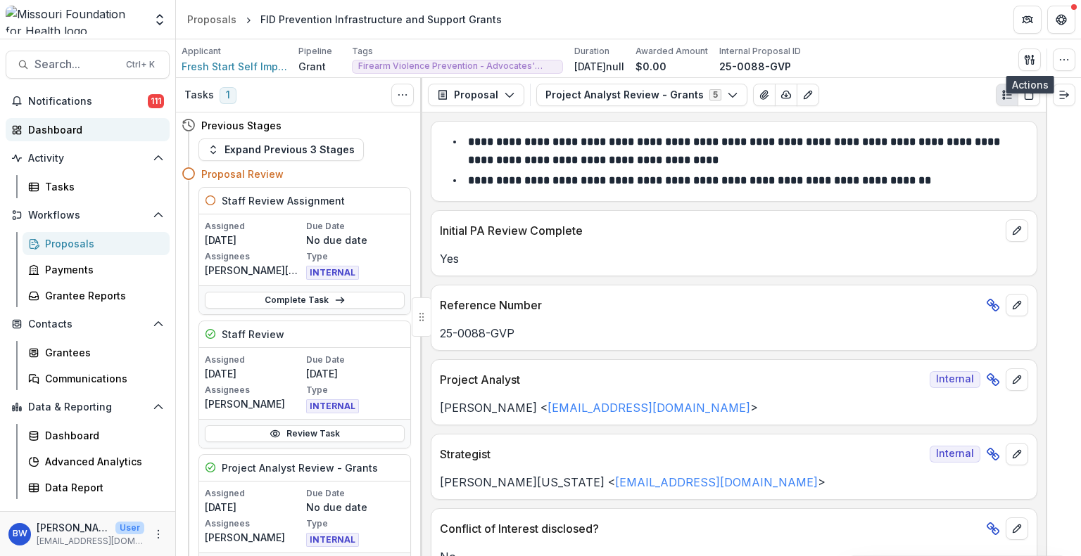
click at [77, 126] on div "Dashboard" at bounding box center [93, 129] width 130 height 15
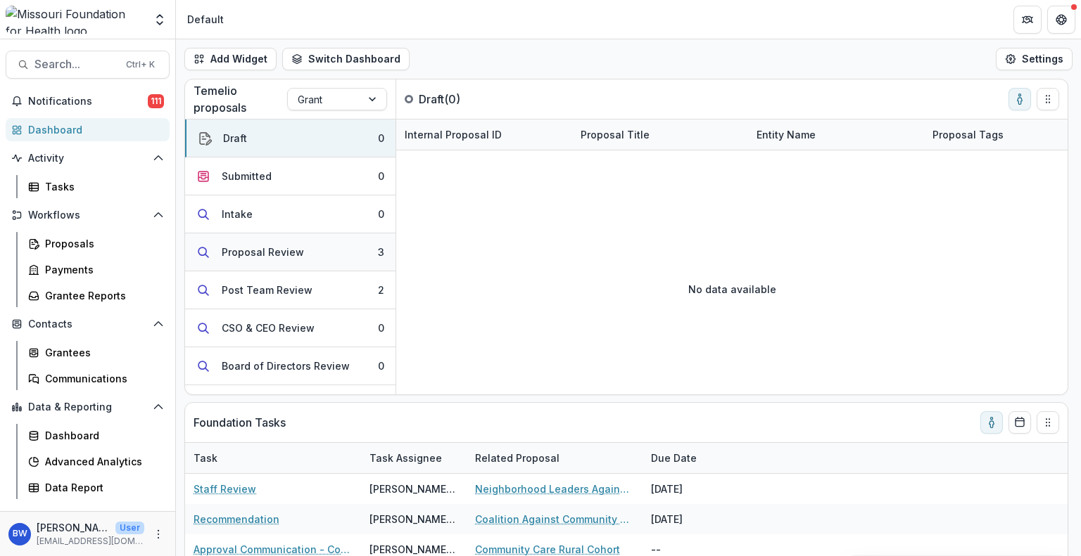
click at [324, 256] on button "Proposal Review 3" at bounding box center [290, 253] width 210 height 38
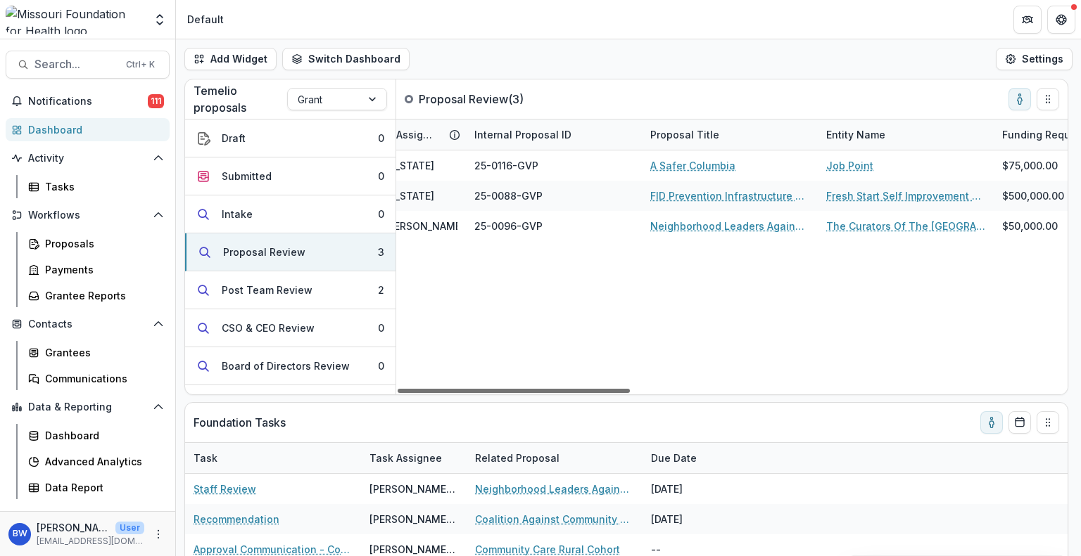
scroll to position [0, 494]
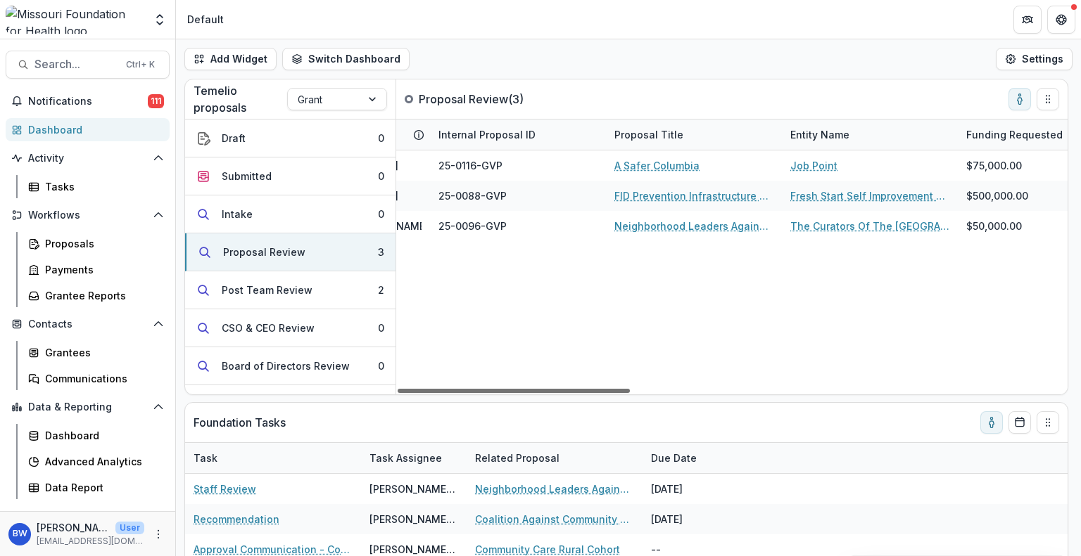
drag, startPoint x: 540, startPoint y: 390, endPoint x: 710, endPoint y: 385, distance: 170.3
click at [630, 389] on div at bounding box center [513, 391] width 232 height 4
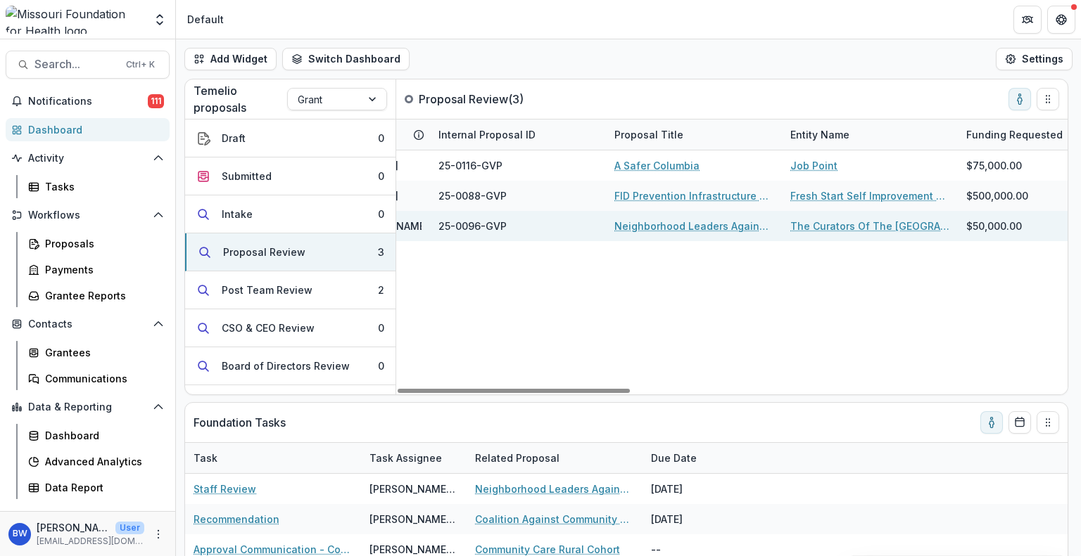
click at [701, 226] on link "Neighborhood Leaders Against Firearm Deaths" at bounding box center [693, 226] width 159 height 15
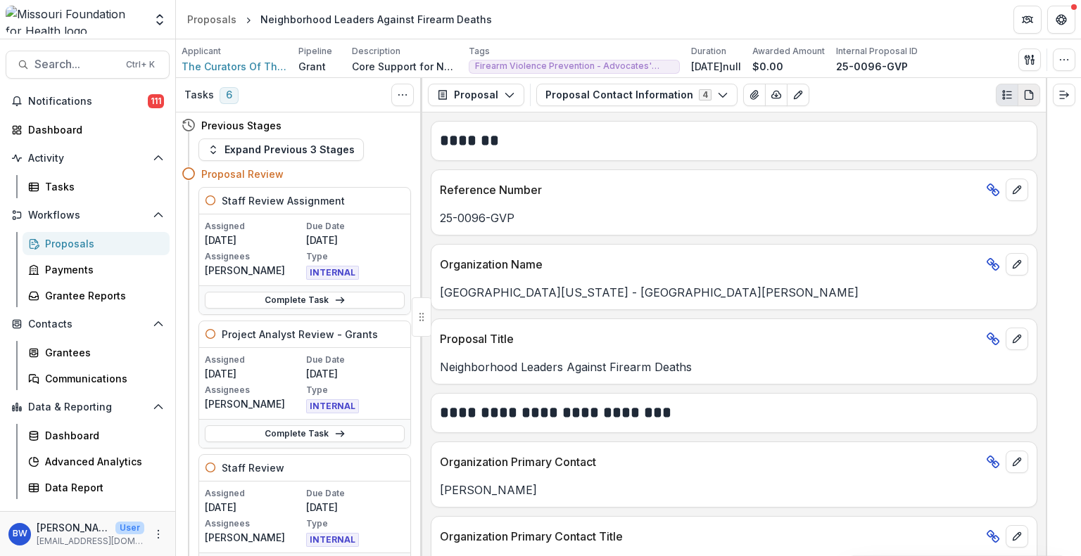
click at [1025, 92] on icon "PDF view" at bounding box center [1028, 94] width 11 height 11
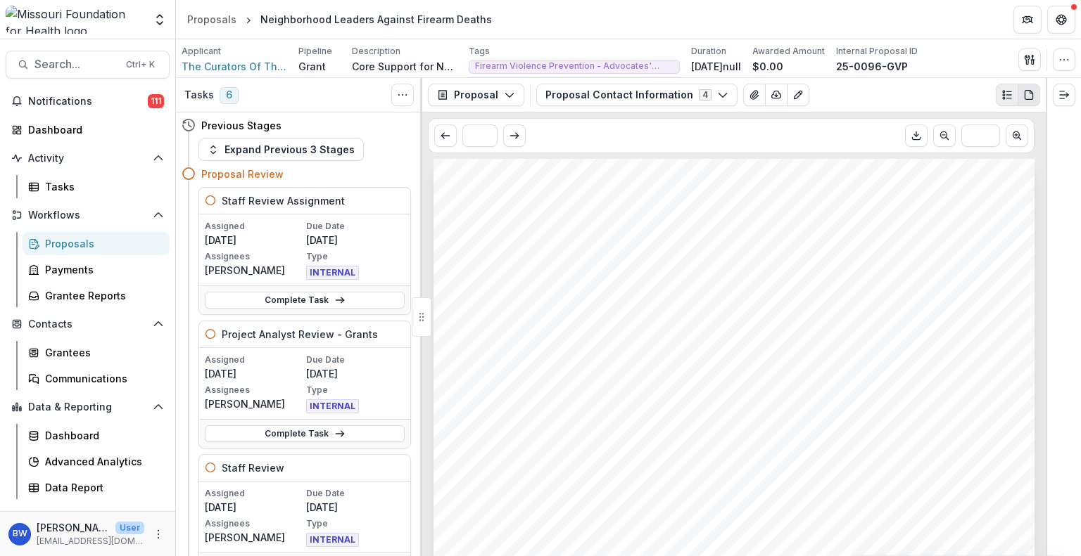
click at [1007, 92] on icon "Plaintext view" at bounding box center [1006, 94] width 11 height 11
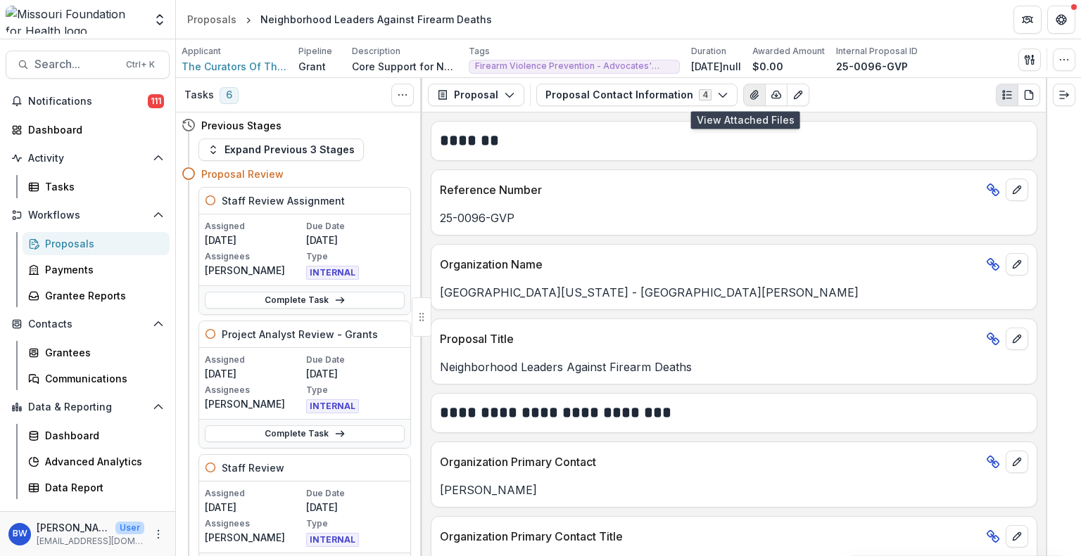
click at [748, 95] on icon "View Attached Files" at bounding box center [753, 94] width 11 height 11
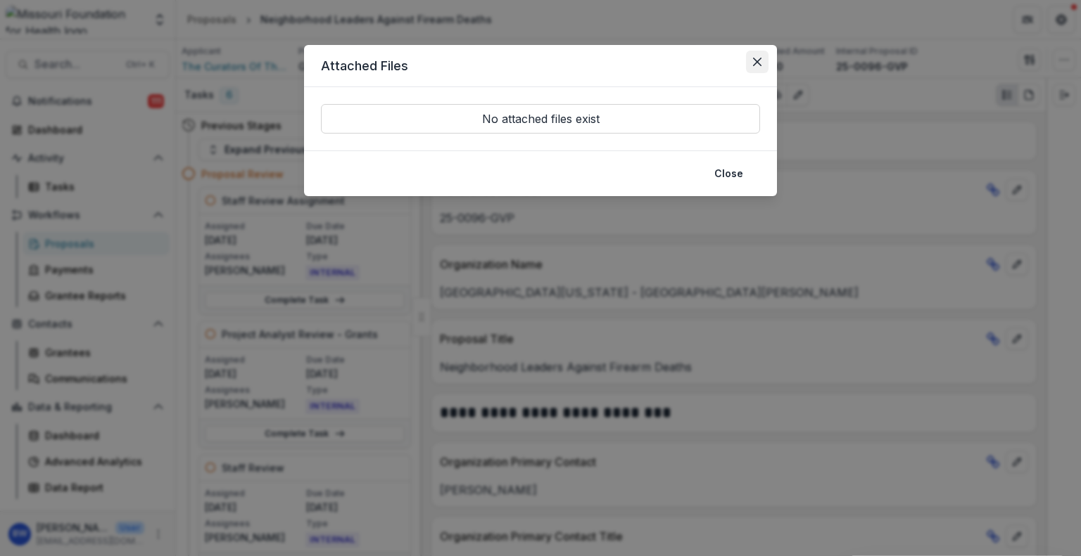
click at [753, 53] on button "Close" at bounding box center [757, 62] width 23 height 23
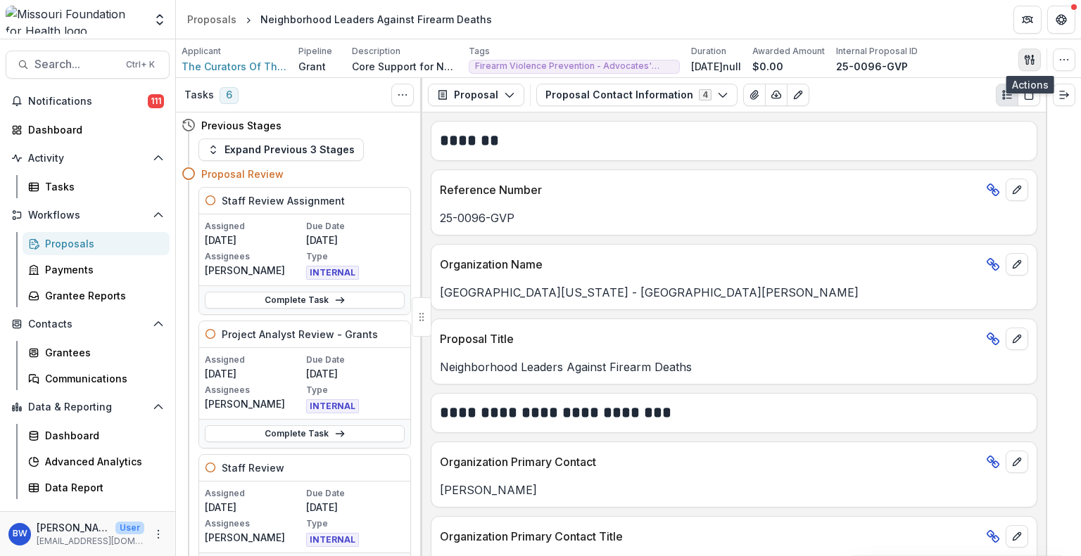
click at [1030, 60] on icon "button" at bounding box center [1029, 59] width 11 height 11
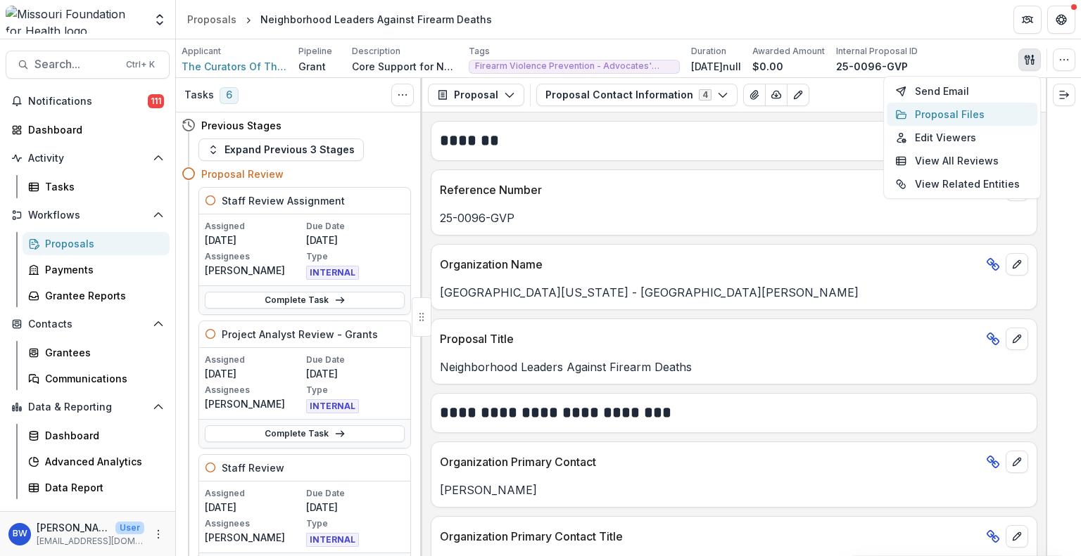
click at [971, 110] on button "Proposal Files" at bounding box center [961, 114] width 151 height 23
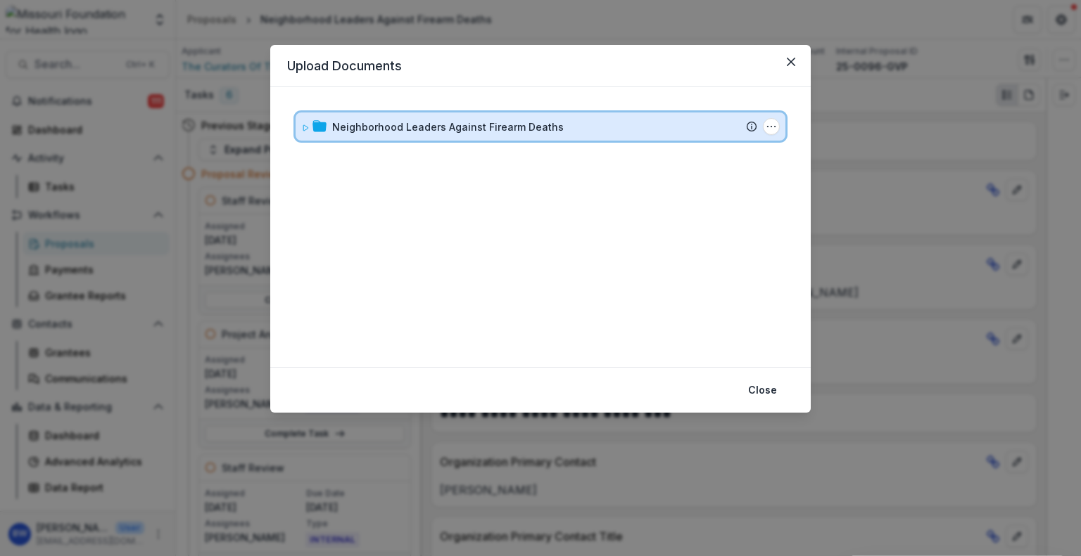
click at [678, 123] on div "Neighborhood Leaders Against Firearm Deaths" at bounding box center [544, 127] width 425 height 15
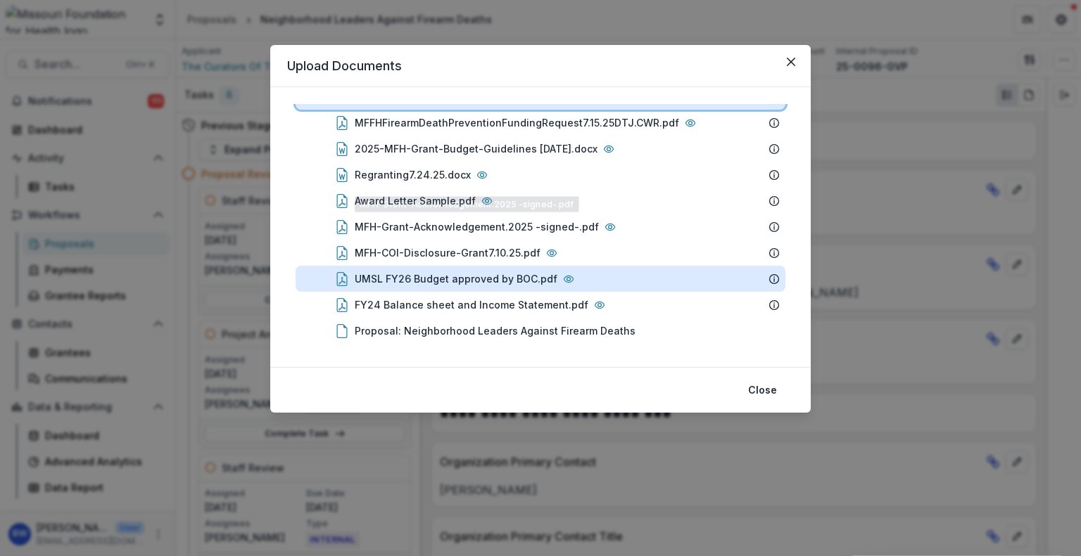
scroll to position [32, 0]
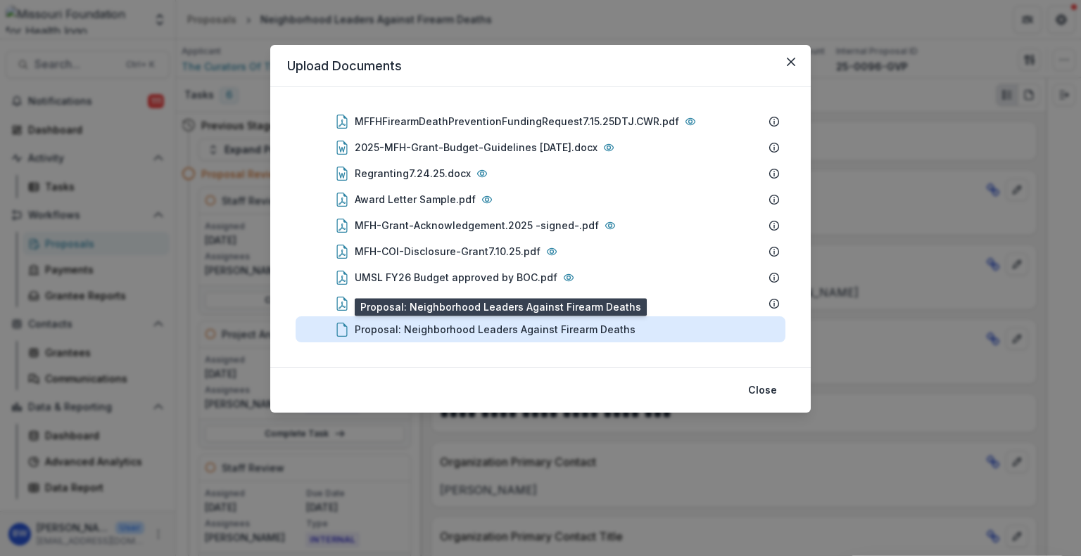
click at [497, 326] on div "Proposal: Neighborhood Leaders Against Firearm Deaths" at bounding box center [495, 329] width 281 height 15
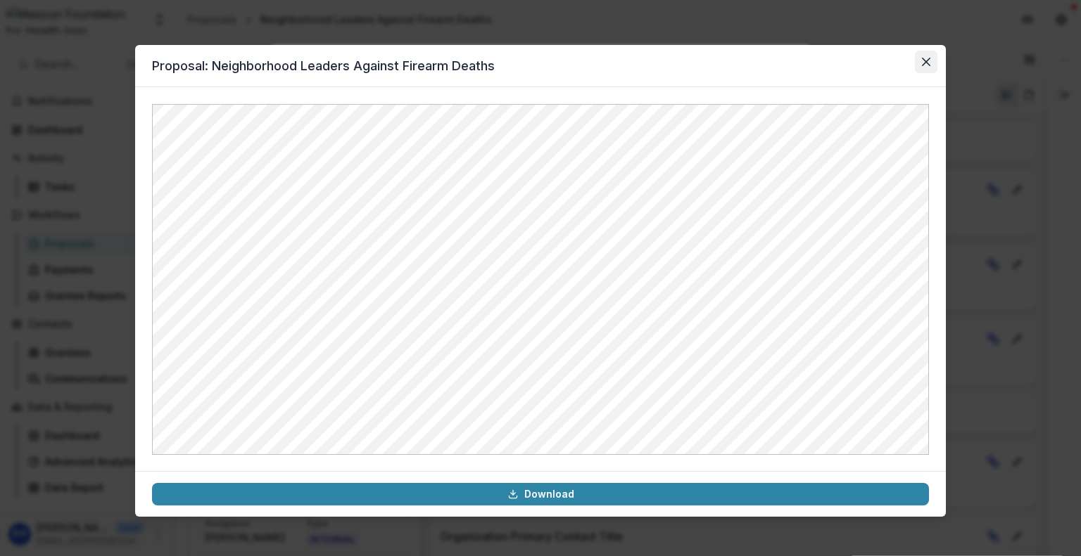
click at [929, 59] on icon "Close" at bounding box center [926, 62] width 8 height 8
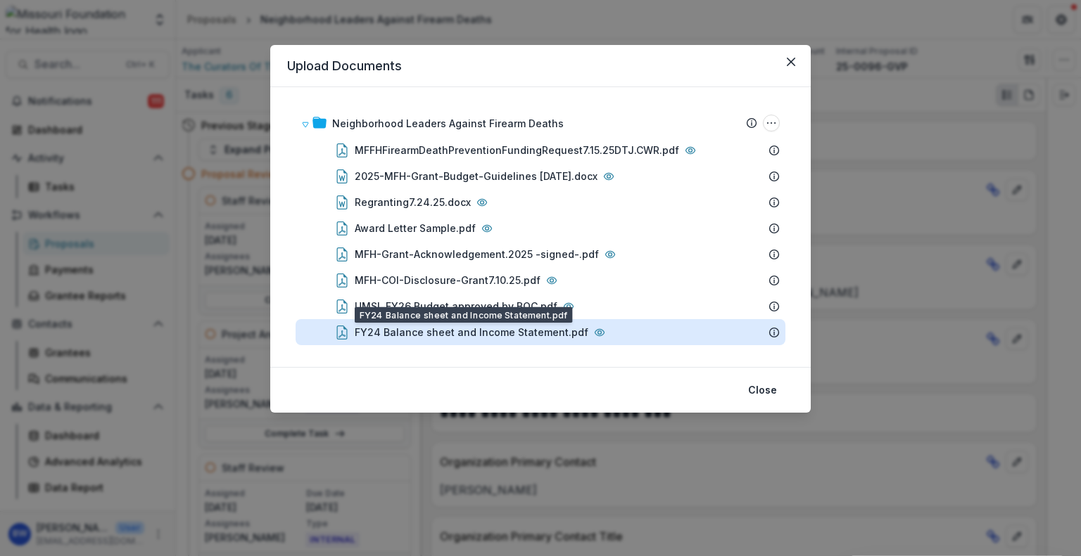
scroll to position [0, 0]
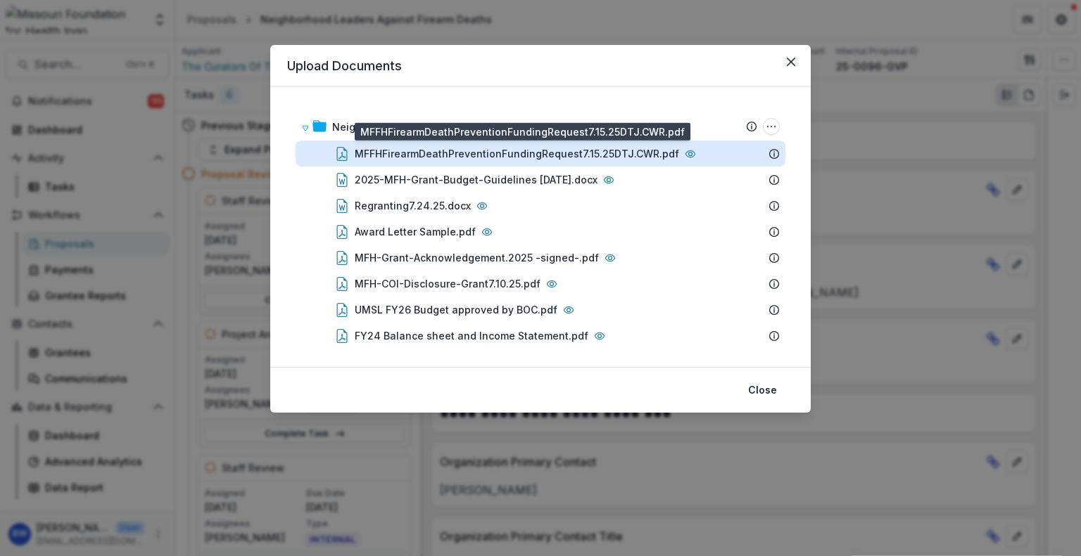
click at [473, 151] on div "MFFHFirearmDeathPreventionFundingRequest7.15.25DTJ.CWR.pdf" at bounding box center [517, 153] width 324 height 15
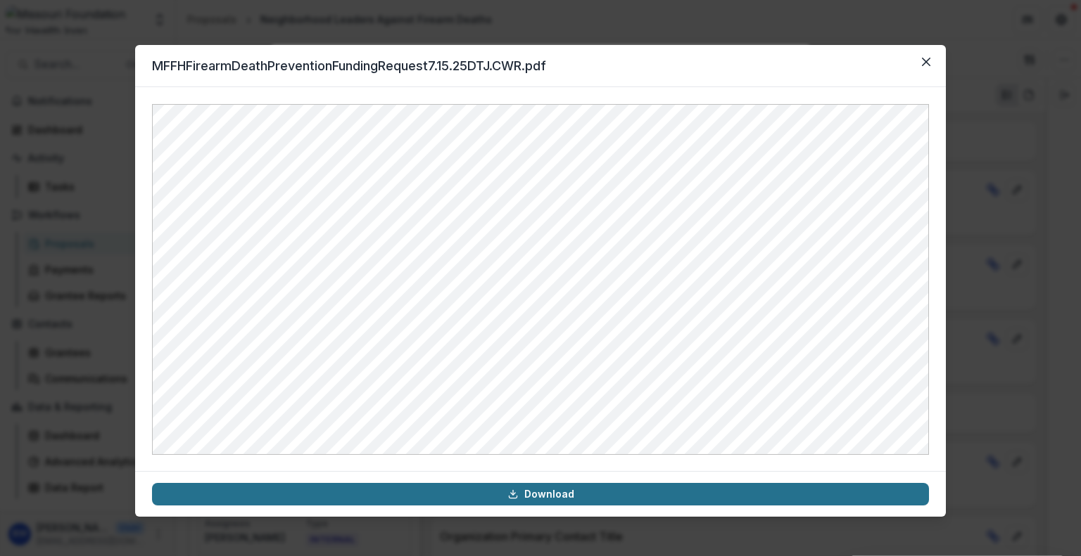
click at [574, 497] on link "Download" at bounding box center [540, 494] width 777 height 23
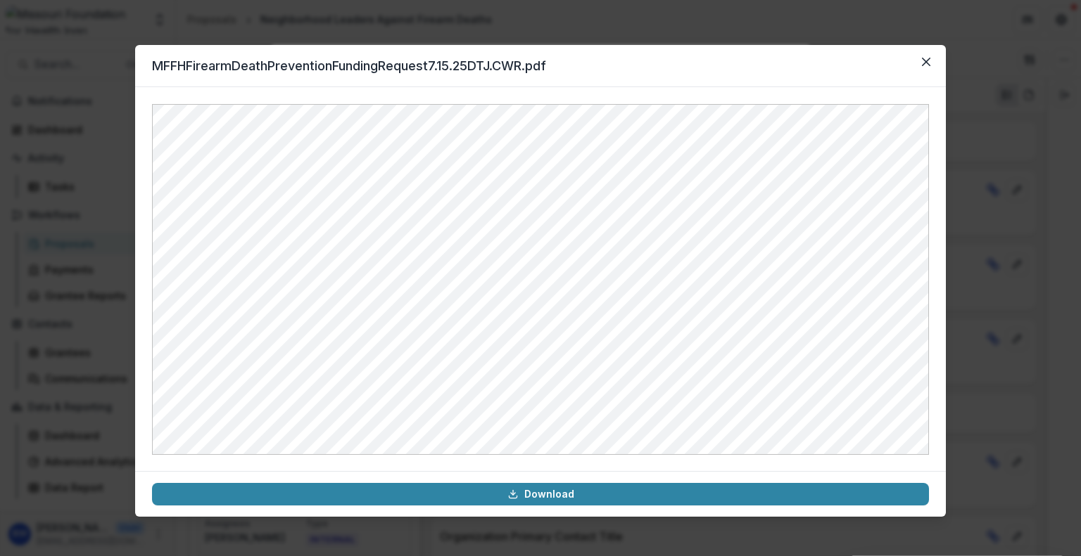
click at [720, 77] on header "MFFHFirearmDeathPreventionFundingRequest7.15.25DTJ.CWR.pdf" at bounding box center [540, 66] width 810 height 42
click at [922, 59] on icon "Close" at bounding box center [926, 62] width 8 height 8
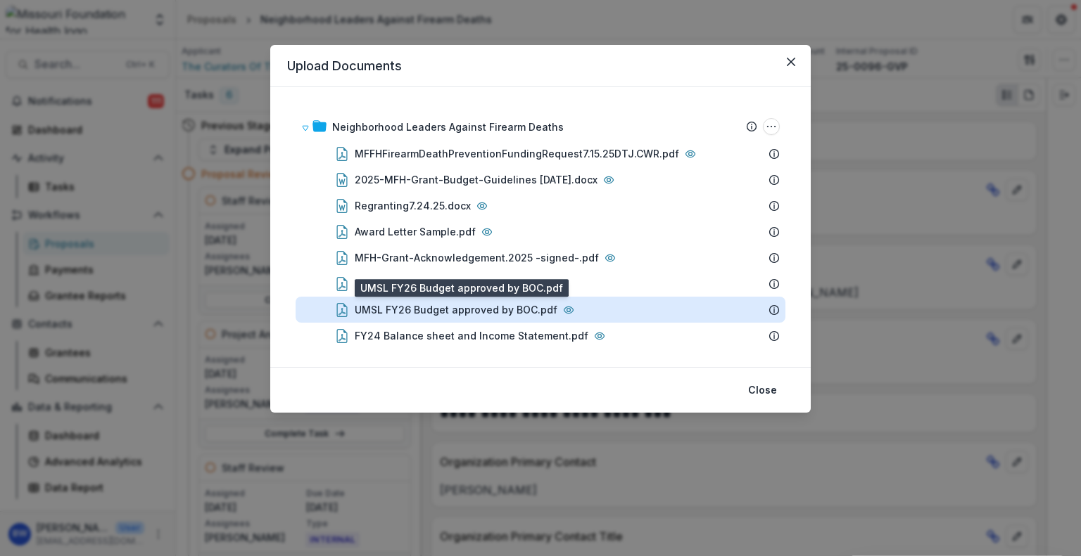
click at [526, 308] on div "UMSL FY26 Budget approved by BOC.pdf" at bounding box center [456, 309] width 203 height 15
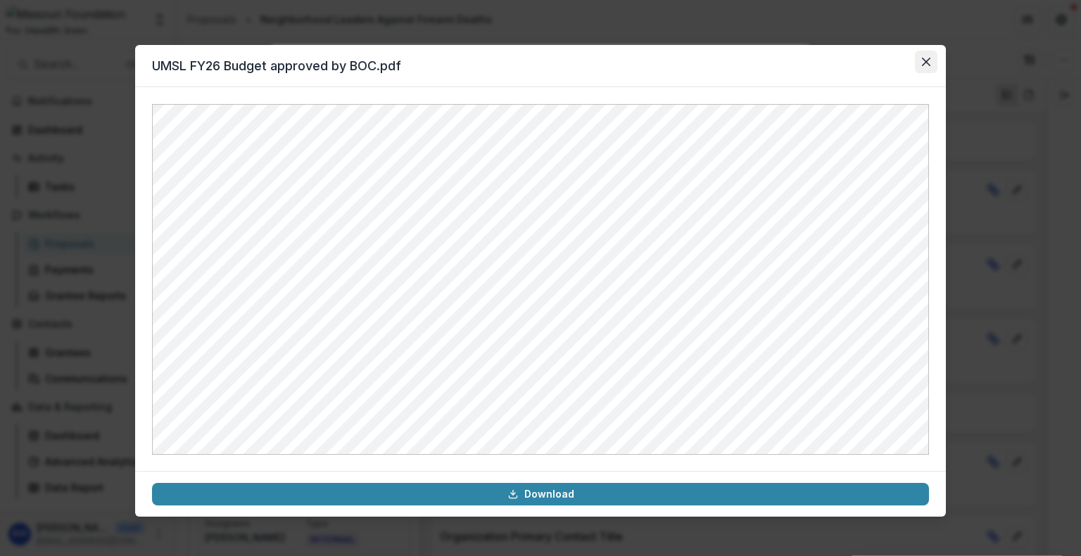
click at [920, 61] on button "Close" at bounding box center [925, 62] width 23 height 23
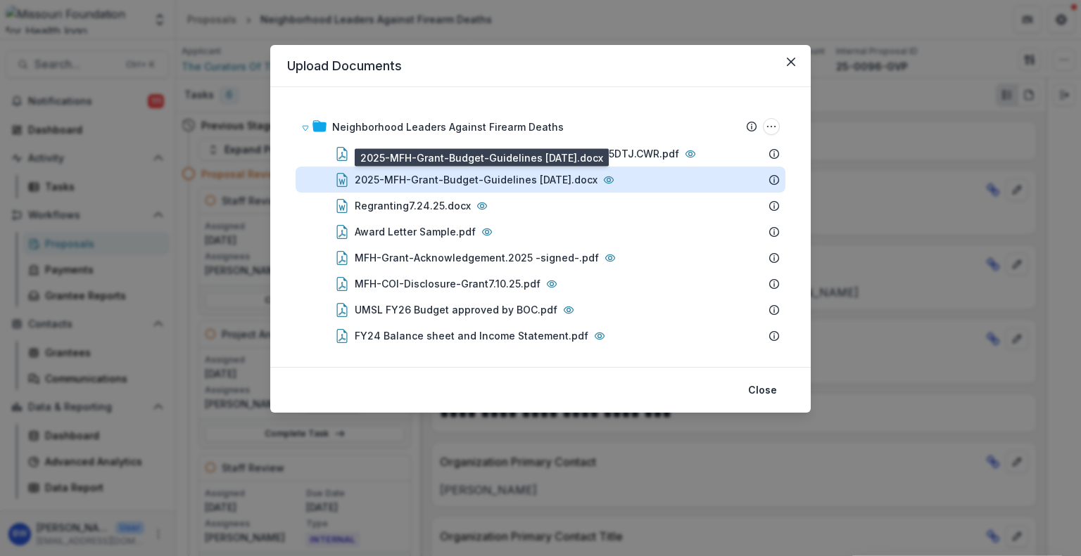
click at [504, 174] on div "2025-MFH-Grant-Budget-Guidelines [DATE].docx" at bounding box center [476, 179] width 243 height 15
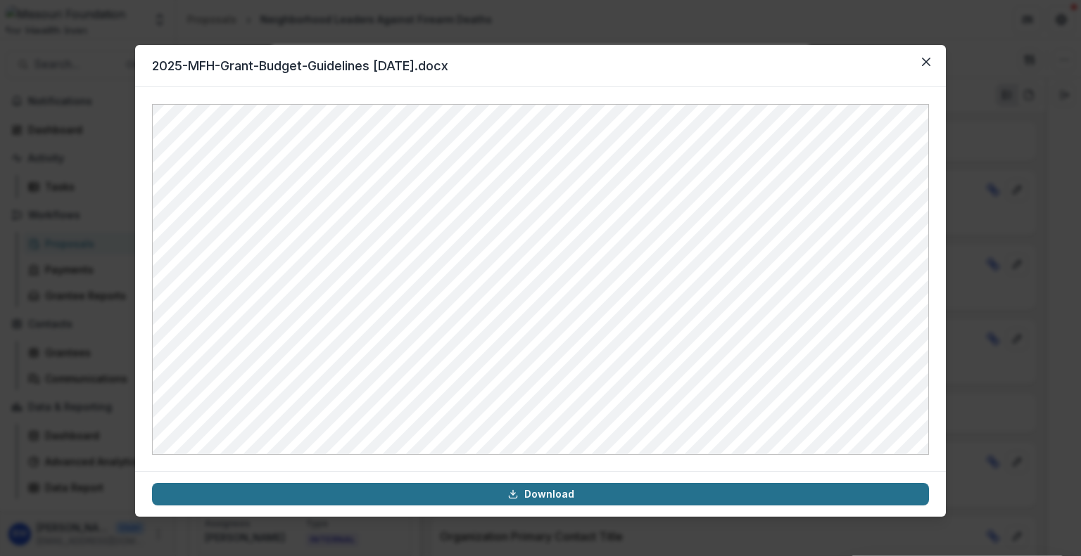
click at [606, 493] on link "Download" at bounding box center [540, 494] width 777 height 23
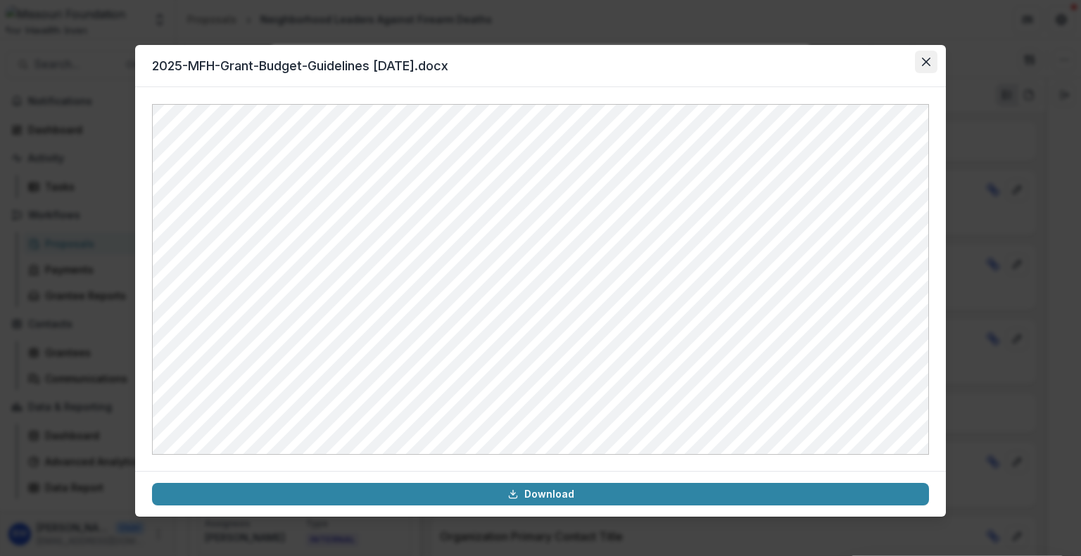
click at [929, 55] on button "Close" at bounding box center [925, 62] width 23 height 23
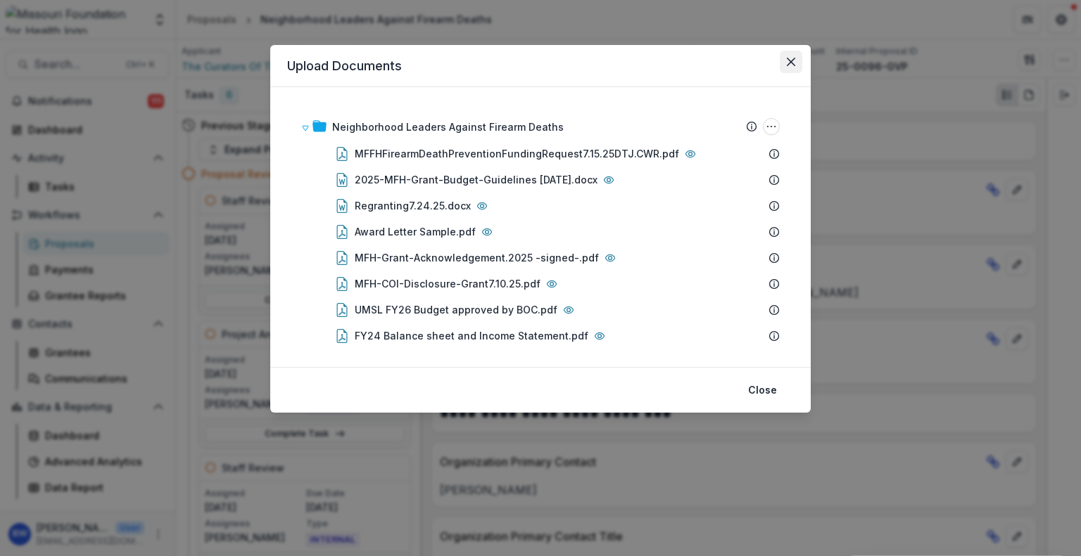
click at [785, 60] on button "Close" at bounding box center [790, 62] width 23 height 23
